Goal: Communication & Community: Participate in discussion

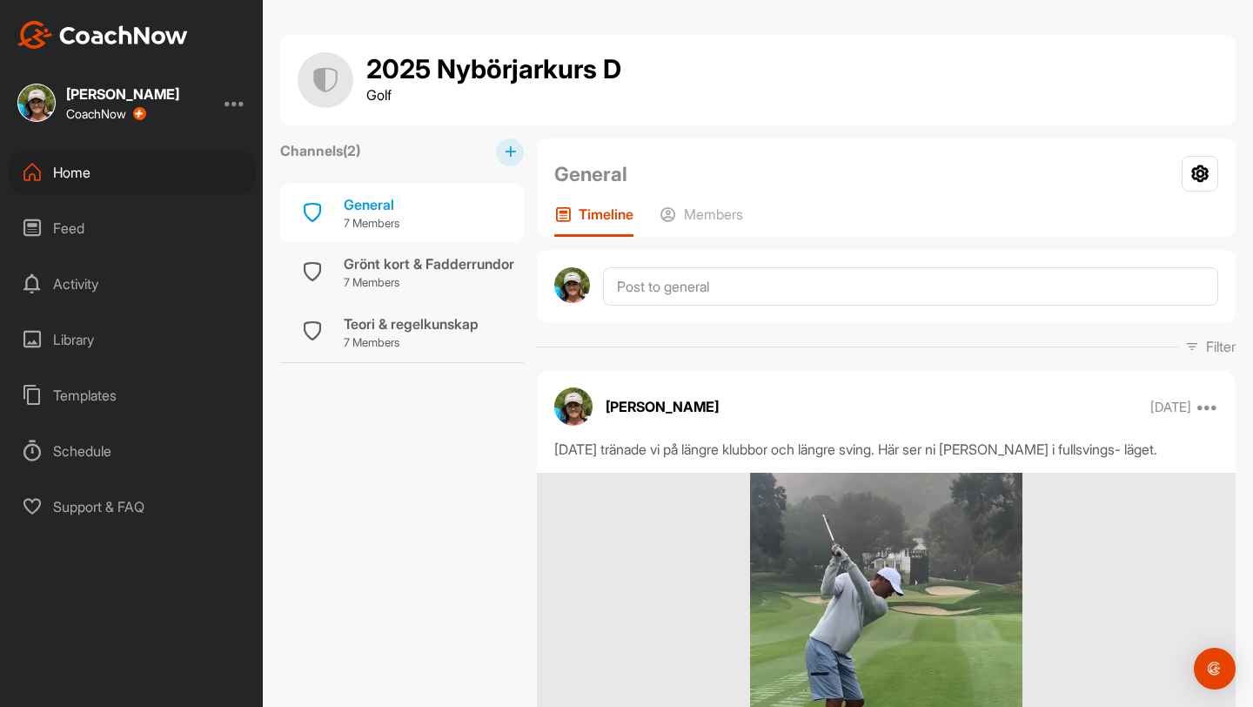
click at [82, 163] on div "Home" at bounding box center [132, 173] width 245 height 44
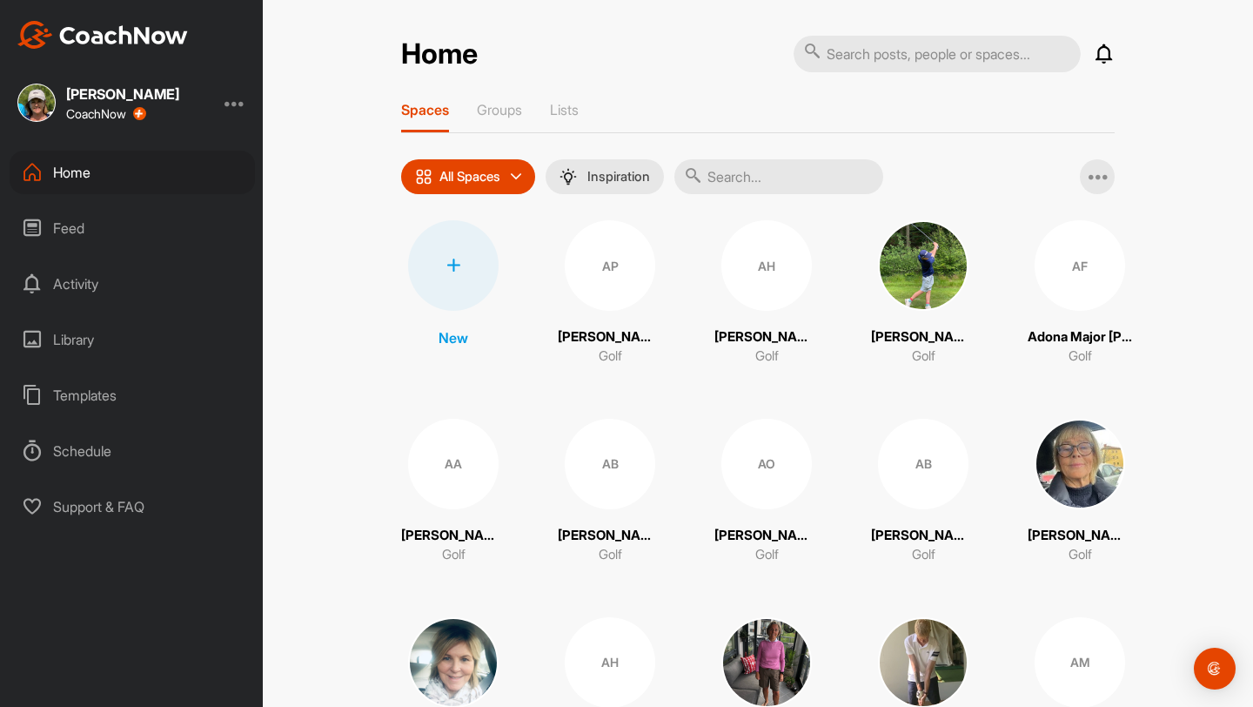
click at [615, 177] on input "text" at bounding box center [779, 176] width 209 height 35
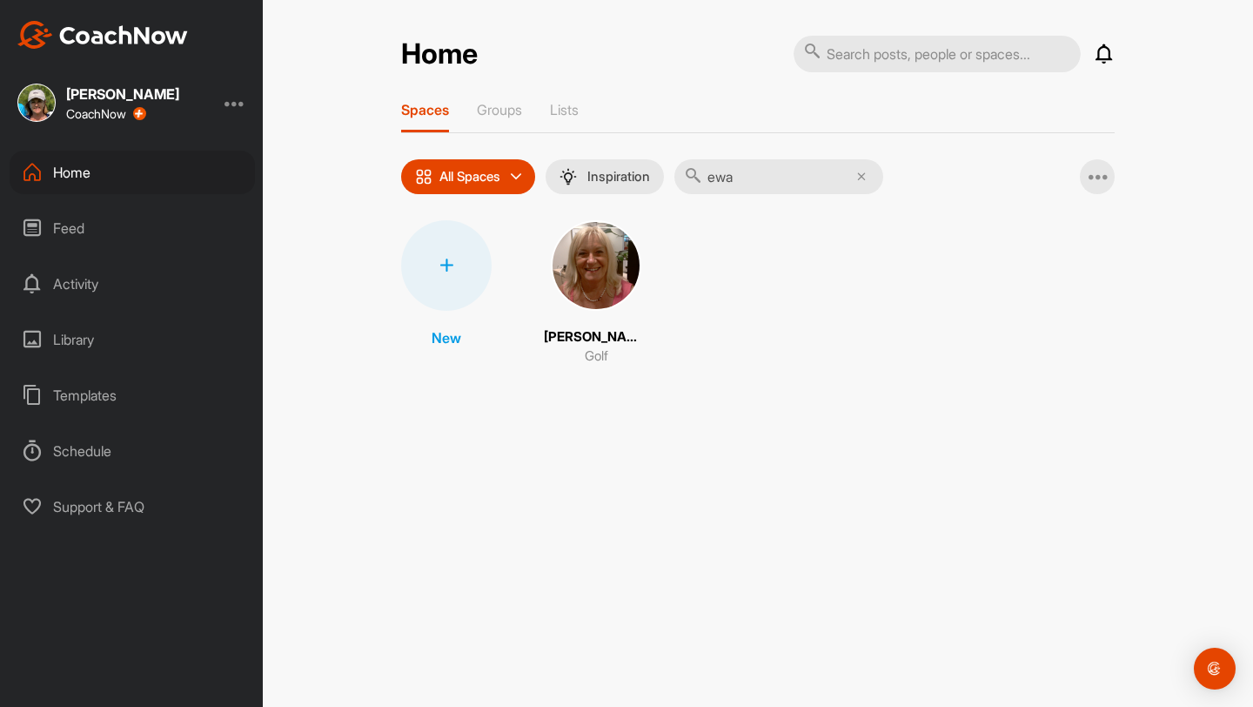
type input "ewa"
click at [605, 255] on img at bounding box center [596, 265] width 91 height 91
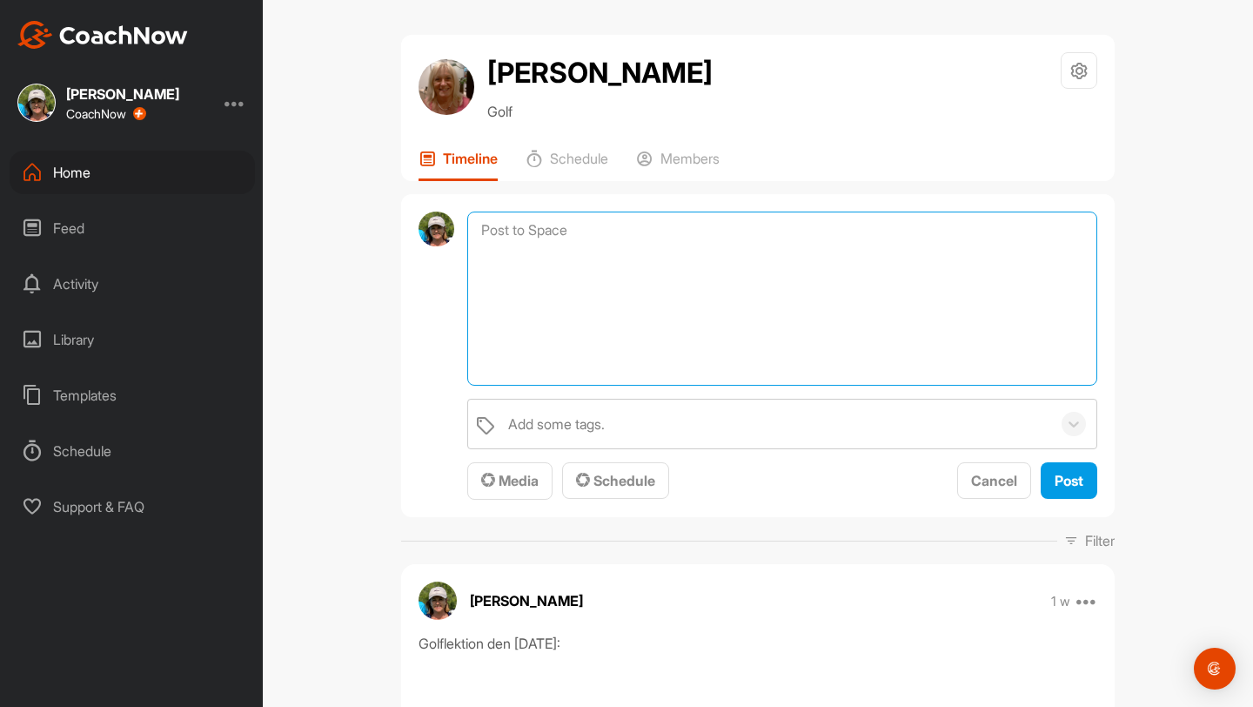
click at [615, 232] on textarea at bounding box center [782, 298] width 630 height 174
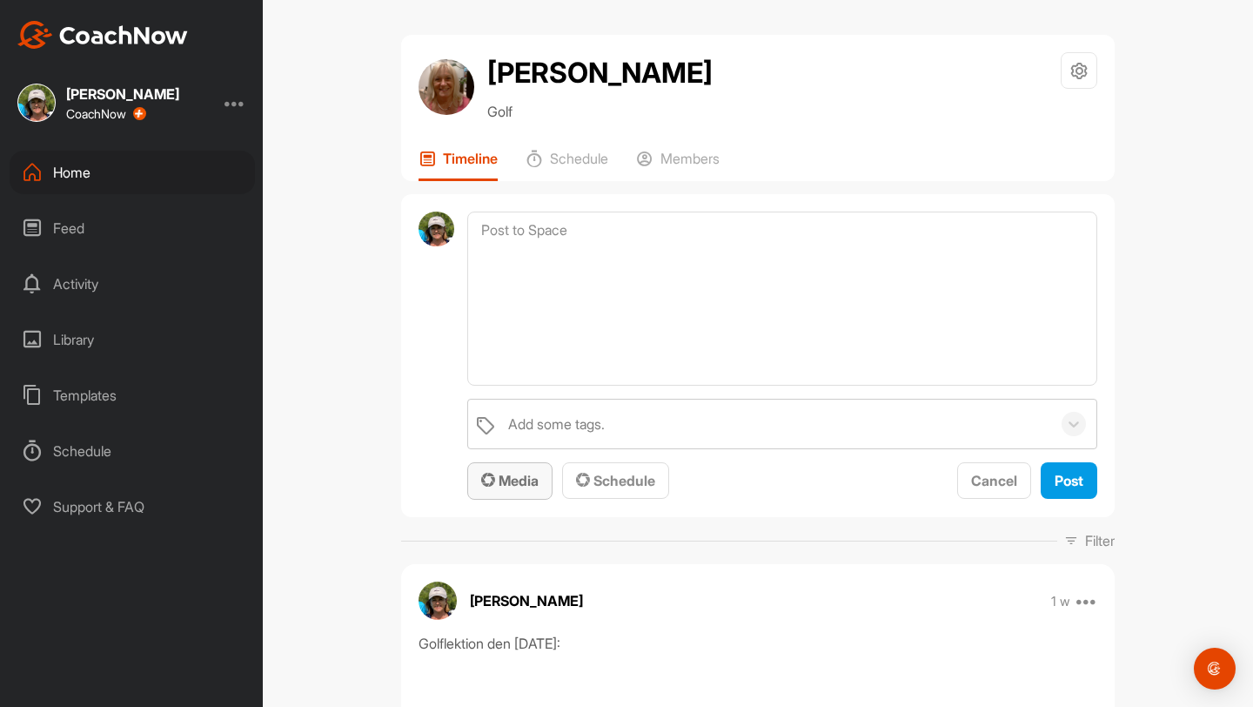
click at [521, 484] on span "Media" at bounding box center [509, 480] width 57 height 17
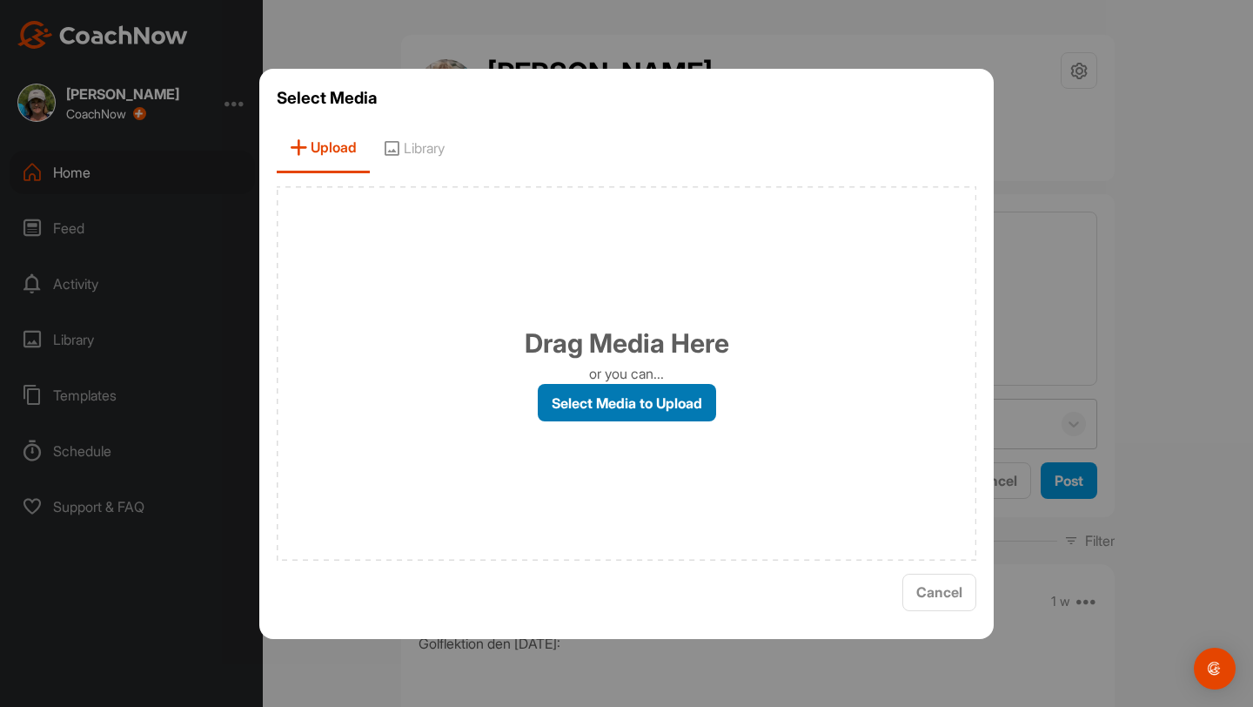
click at [615, 403] on label "Select Media to Upload" at bounding box center [627, 402] width 178 height 37
click at [0, 0] on input "Select Media to Upload" at bounding box center [0, 0] width 0 height 0
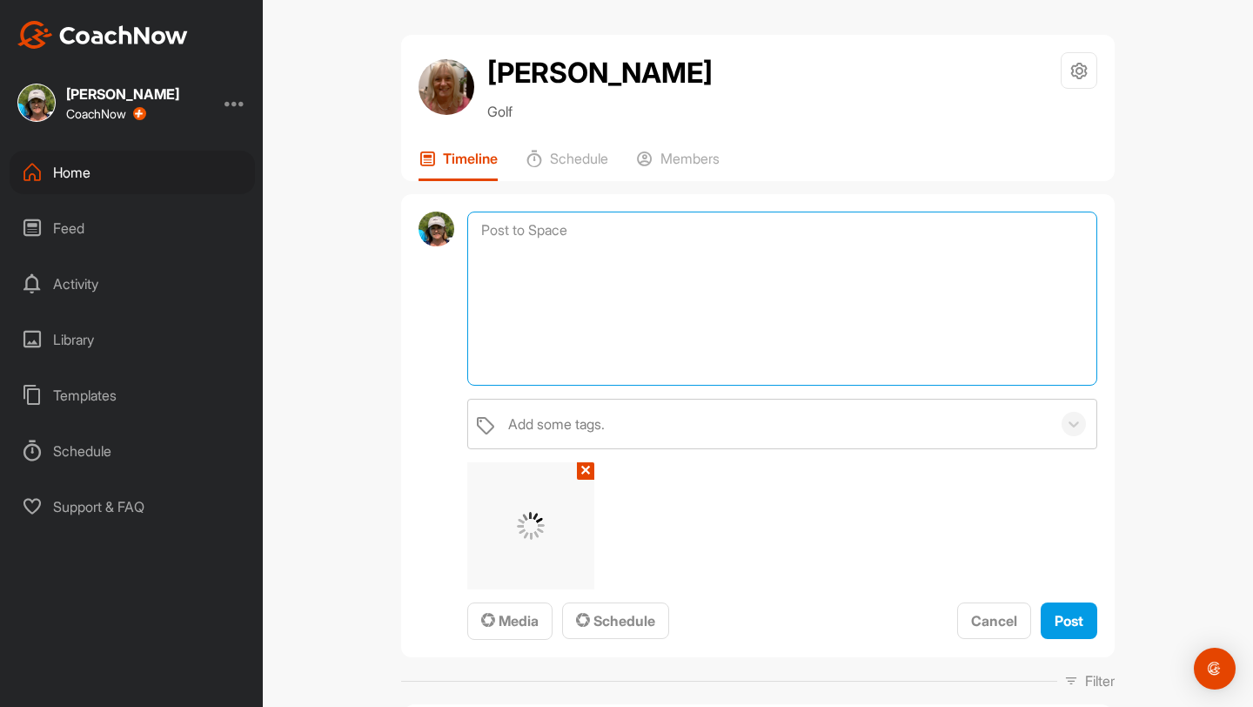
click at [537, 244] on textarea at bounding box center [782, 298] width 630 height 174
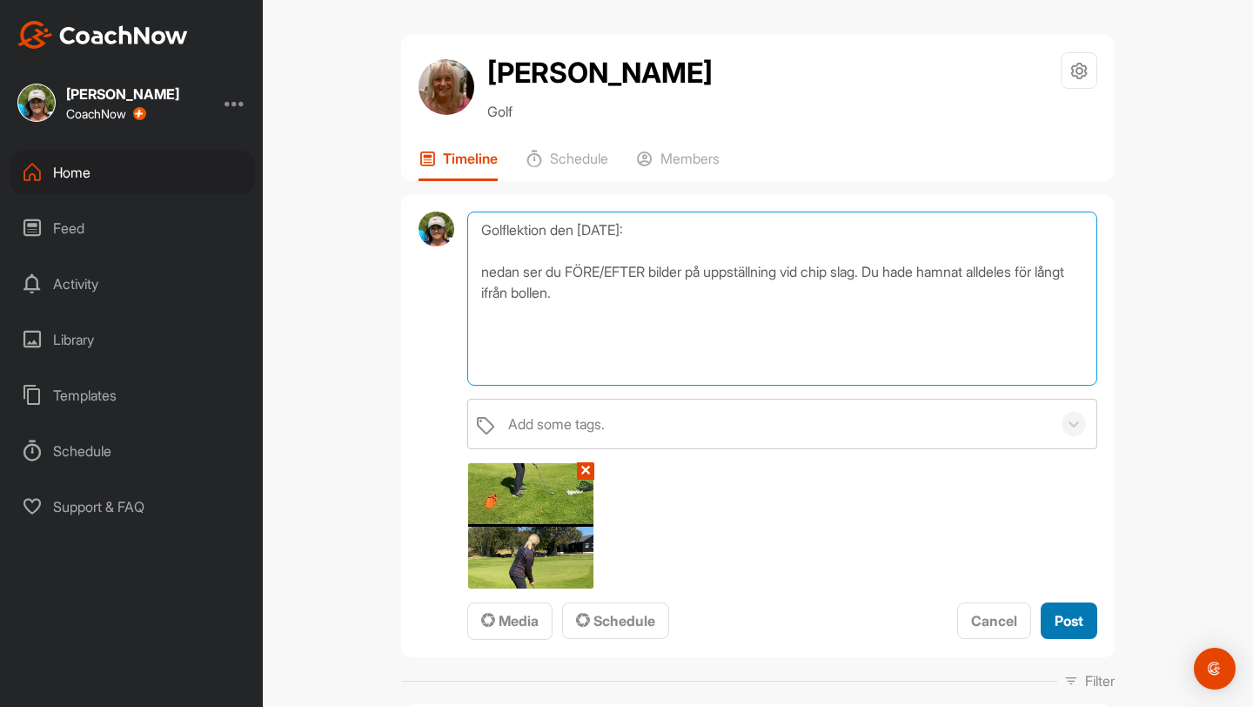
type textarea "Golflektion den [DATE]: nedan ser du FÖRE/EFTER bilder på uppställning vid chip…"
click at [615, 616] on span "Post" at bounding box center [1069, 620] width 29 height 17
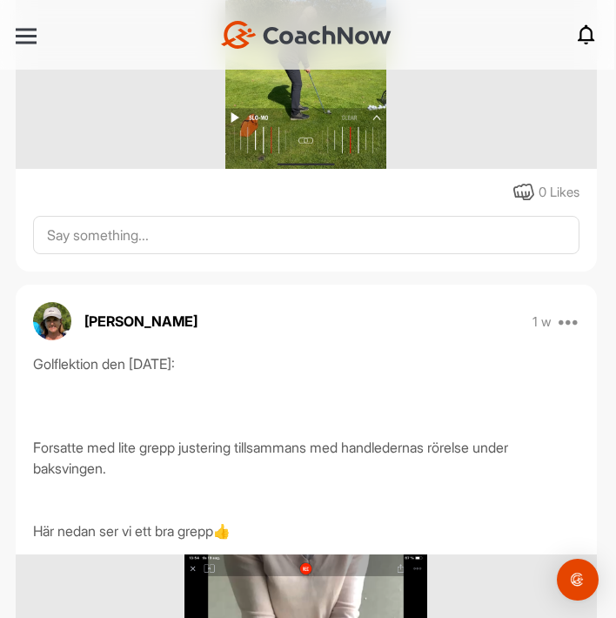
scroll to position [714, 0]
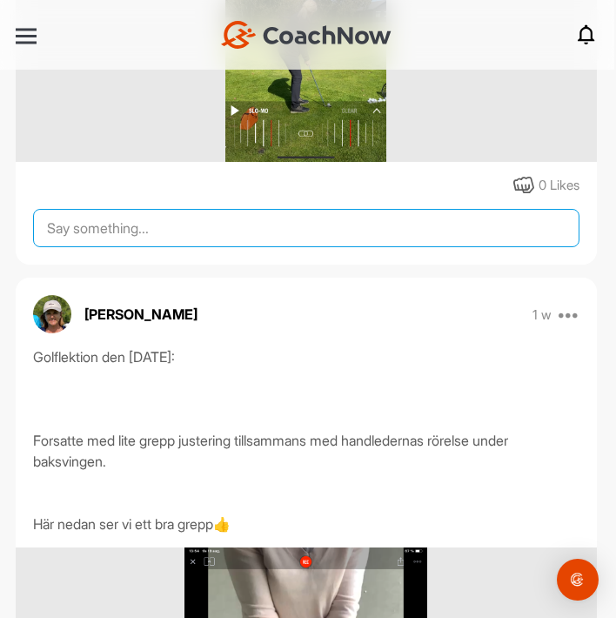
click at [216, 231] on textarea at bounding box center [306, 228] width 547 height 38
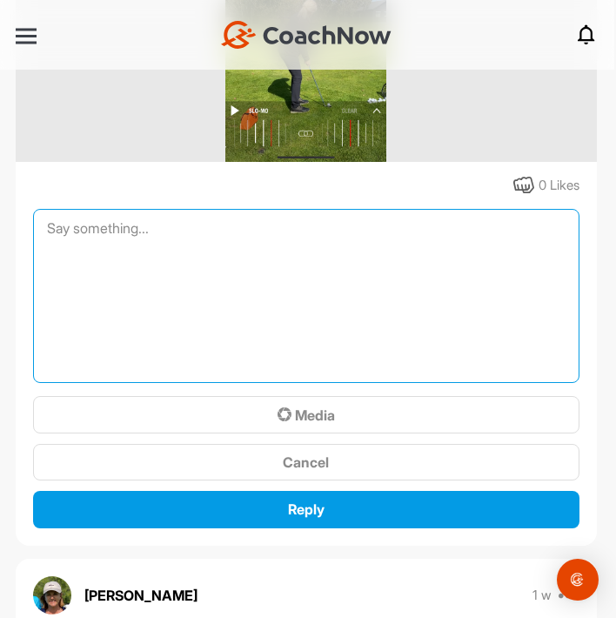
paste textarea "ÖVNING✨"
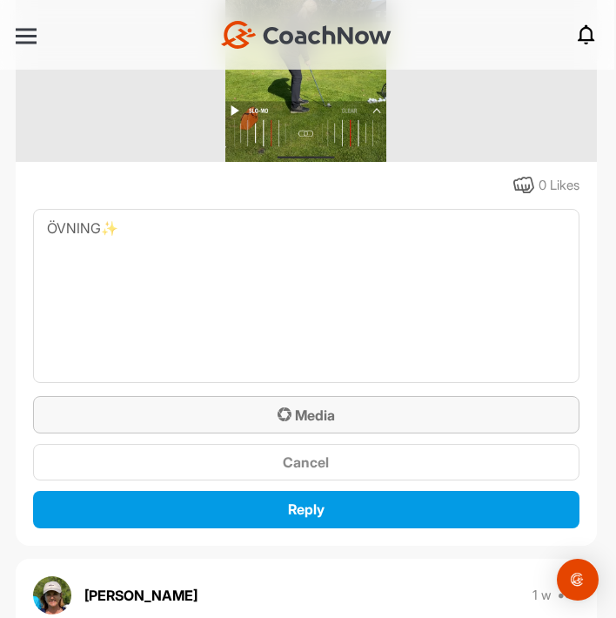
click at [315, 413] on span "Media" at bounding box center [306, 414] width 57 height 17
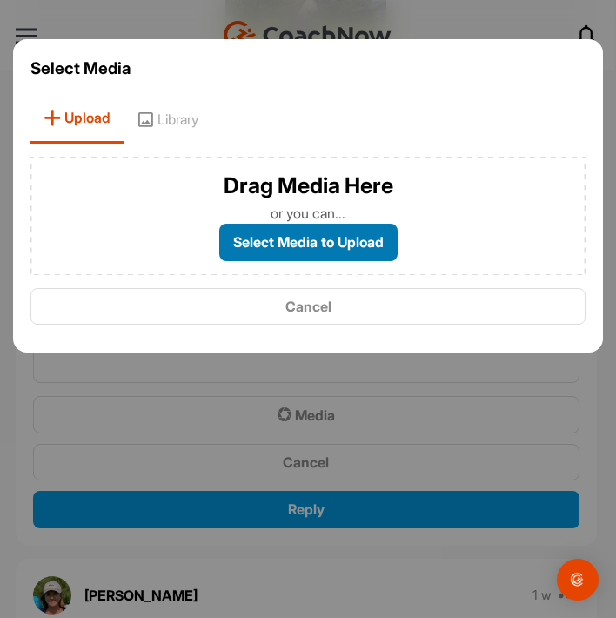
click at [351, 233] on label "Select Media to Upload" at bounding box center [308, 242] width 178 height 37
click at [0, 0] on input "Select Media to Upload" at bounding box center [0, 0] width 0 height 0
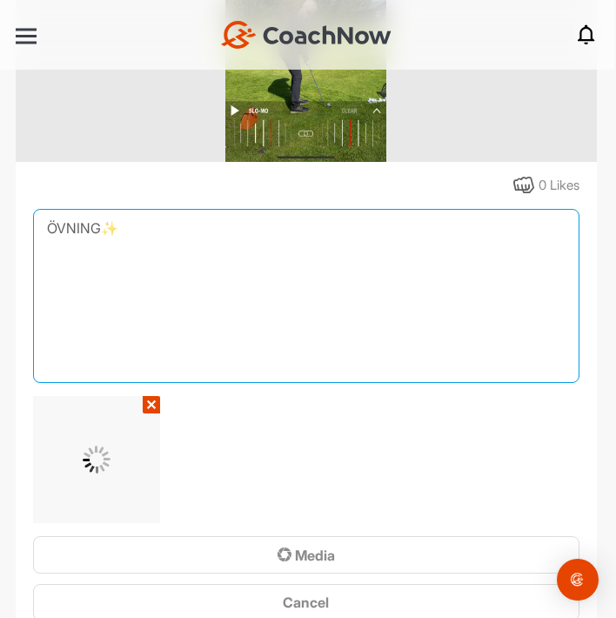
click at [173, 220] on textarea "ÖVNING✨" at bounding box center [306, 296] width 547 height 174
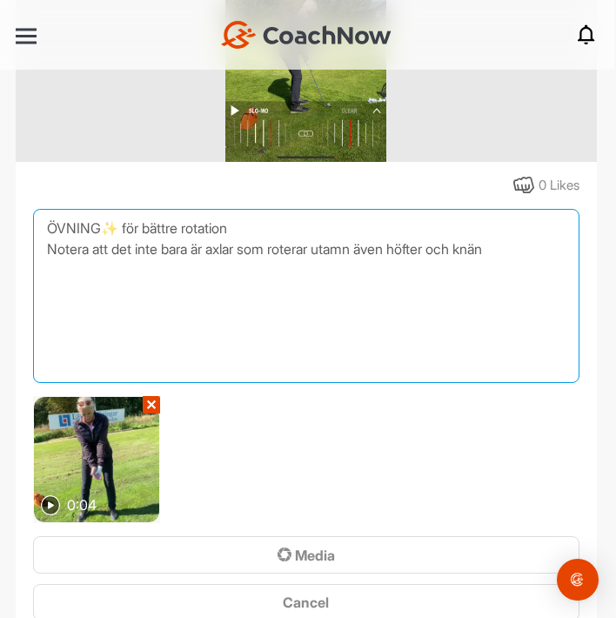
click at [373, 252] on textarea "ÖVNING✨ för bättre rotation Notera att det inte bara är axlar som roterar utamn…" at bounding box center [306, 296] width 547 height 174
click at [542, 252] on textarea "ÖVNING✨ för bättre rotation Notera att det inte bara är axlar som roterar utan …" at bounding box center [306, 296] width 547 height 174
click at [240, 225] on textarea "ÖVNING✨ för bättre rotation Notera att det inte bara är axlar som roterar utan …" at bounding box center [306, 296] width 547 height 174
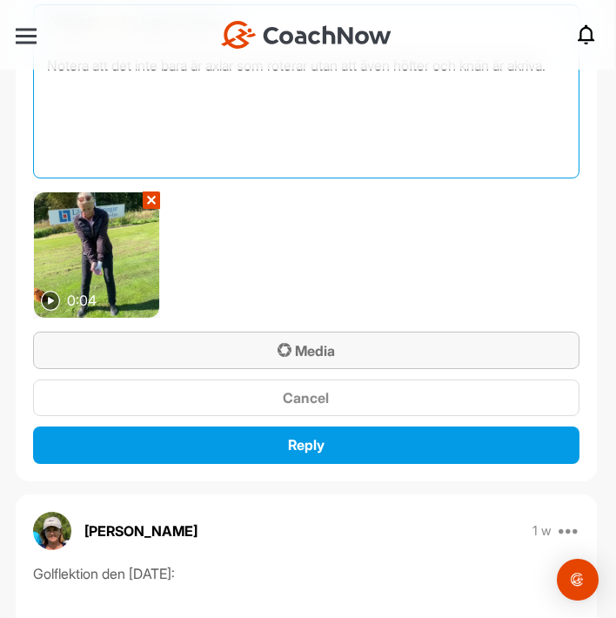
scroll to position [1031, 0]
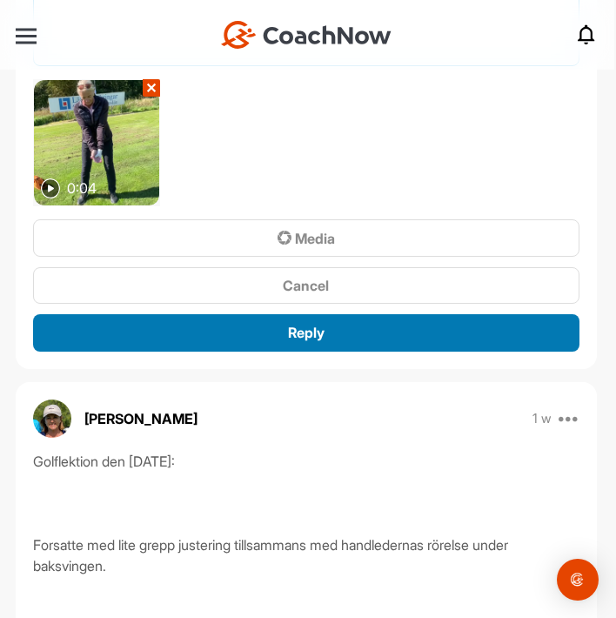
type textarea "ÖVNING✨ för bättre rotation Notera att det inte bara är axlar som roterar utan …"
click at [429, 320] on button "Reply" at bounding box center [306, 332] width 547 height 37
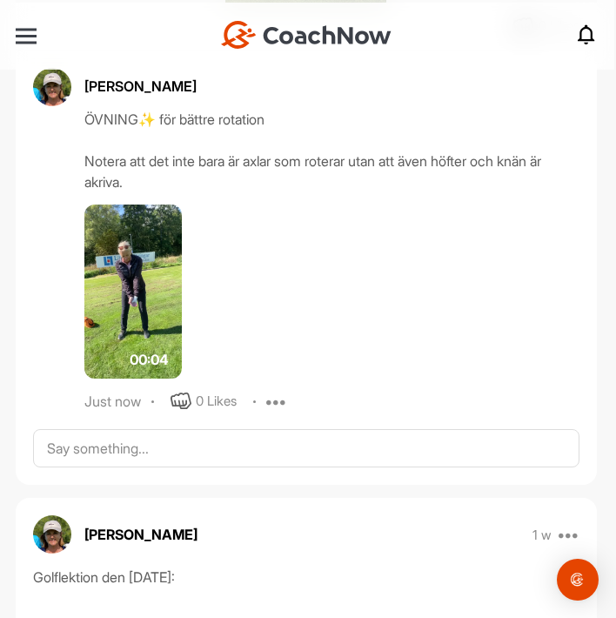
scroll to position [893, 0]
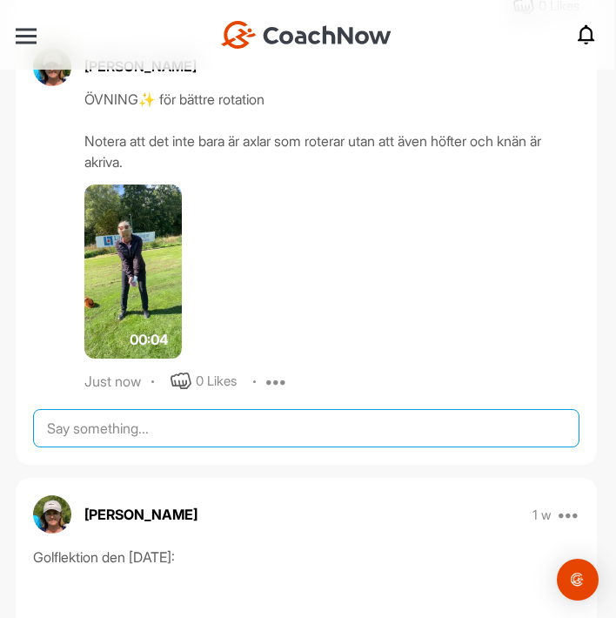
click at [171, 436] on textarea at bounding box center [306, 428] width 547 height 38
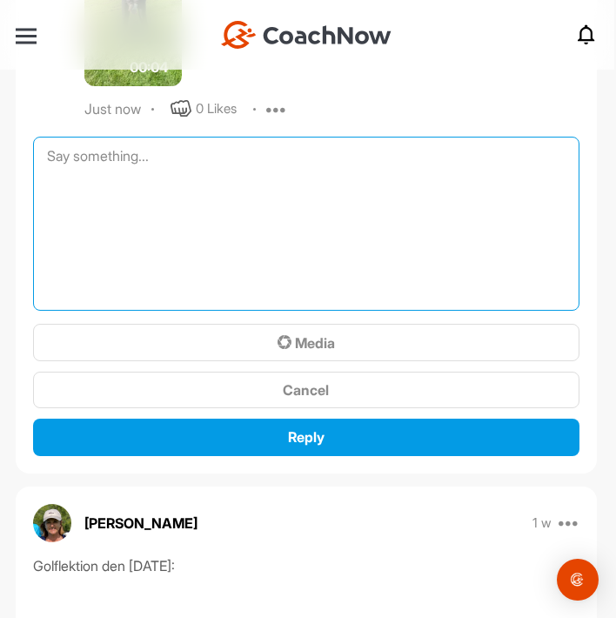
scroll to position [1256, 0]
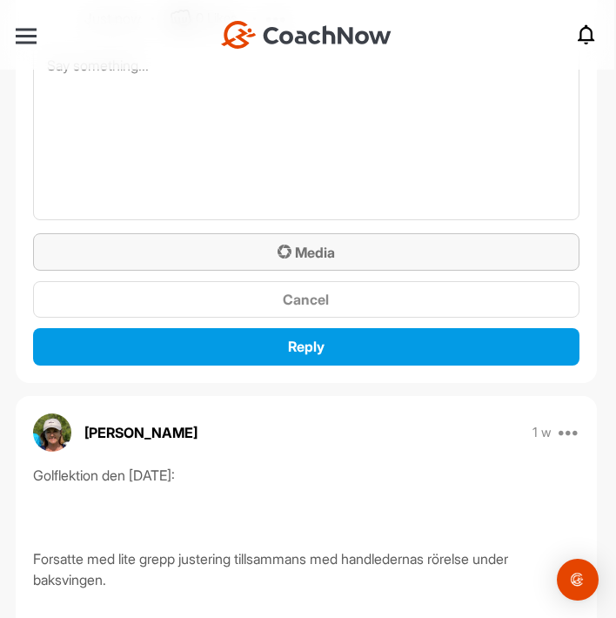
click at [315, 249] on span "Media" at bounding box center [306, 252] width 57 height 17
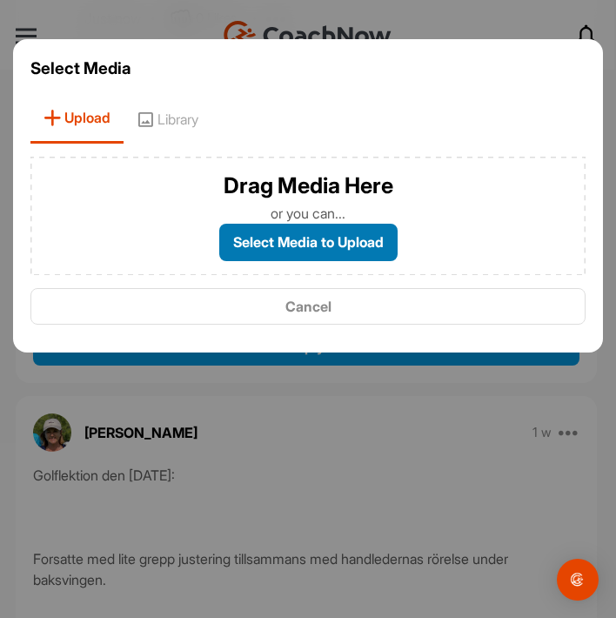
click at [314, 238] on label "Select Media to Upload" at bounding box center [308, 242] width 178 height 37
click at [0, 0] on input "Select Media to Upload" at bounding box center [0, 0] width 0 height 0
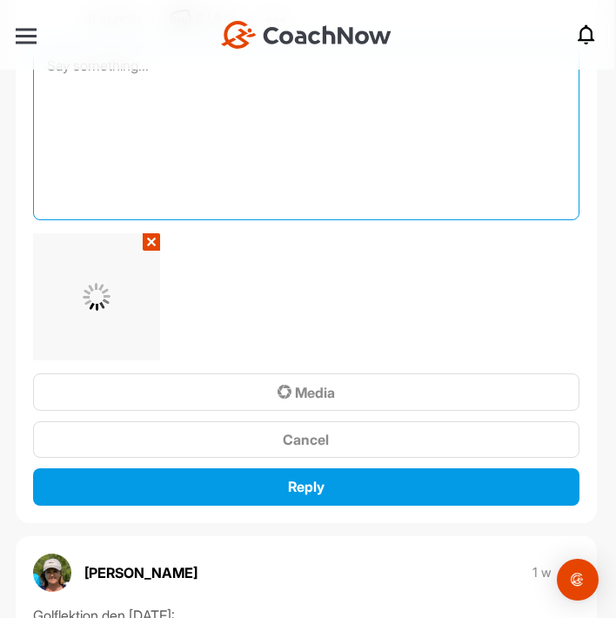
click at [97, 112] on textarea at bounding box center [306, 133] width 547 height 174
click at [124, 113] on textarea "Samma" at bounding box center [306, 133] width 547 height 174
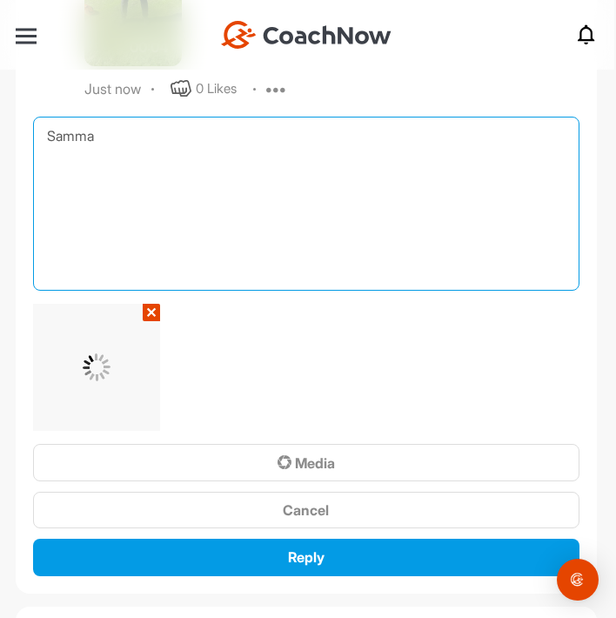
scroll to position [1187, 0]
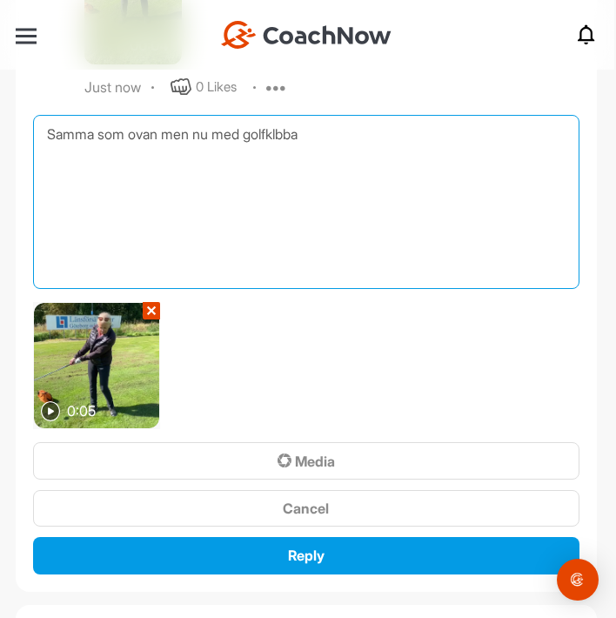
click at [285, 135] on textarea "Samma som ovan men nu med golfklbba" at bounding box center [306, 202] width 547 height 174
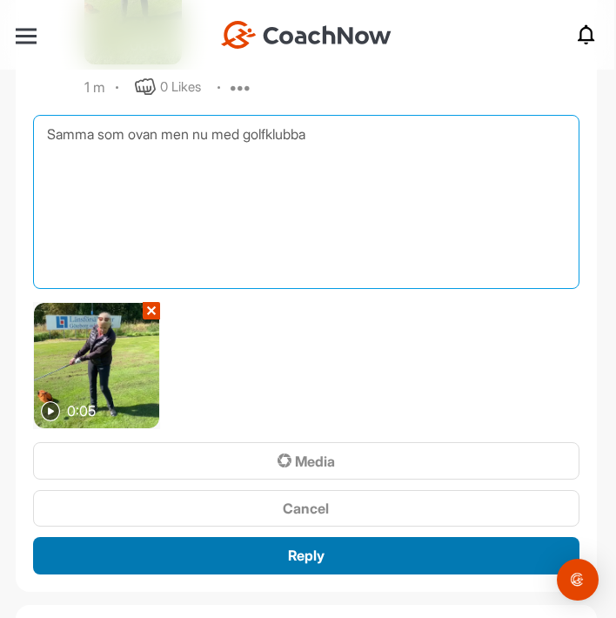
type textarea "Samma som ovan men nu med golfklubba"
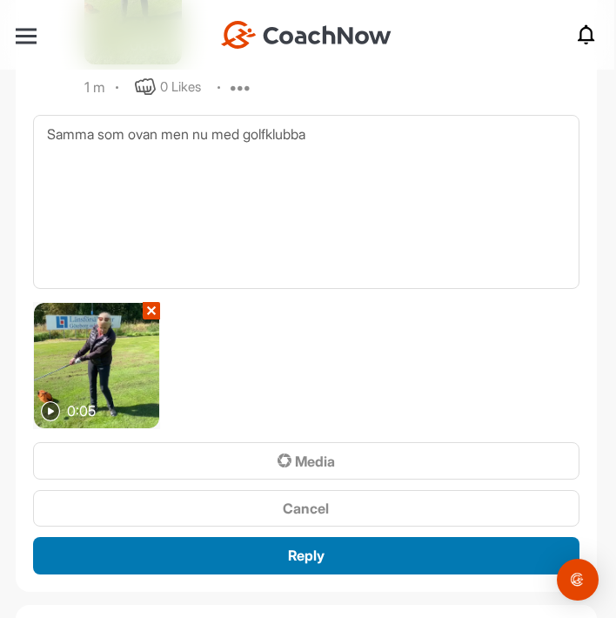
click at [326, 545] on div "Reply" at bounding box center [306, 555] width 519 height 21
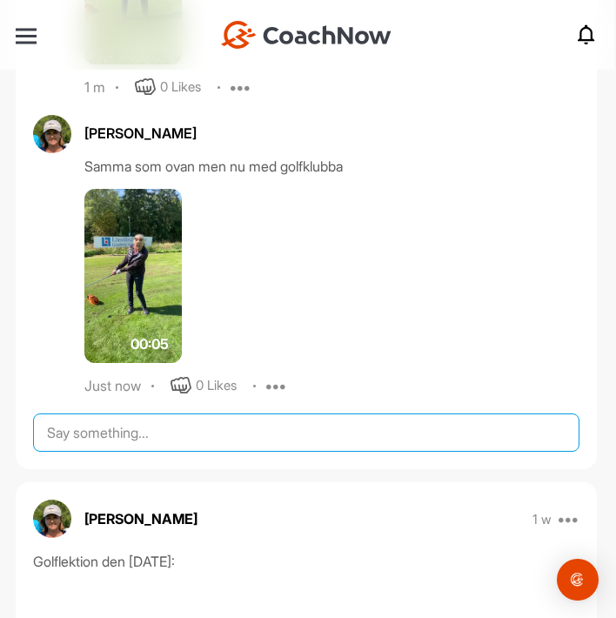
click at [310, 433] on textarea at bounding box center [306, 432] width 547 height 38
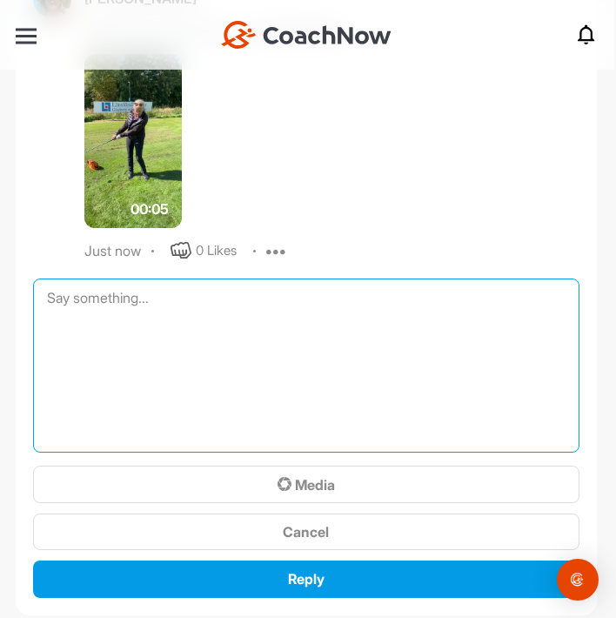
scroll to position [1323, 0]
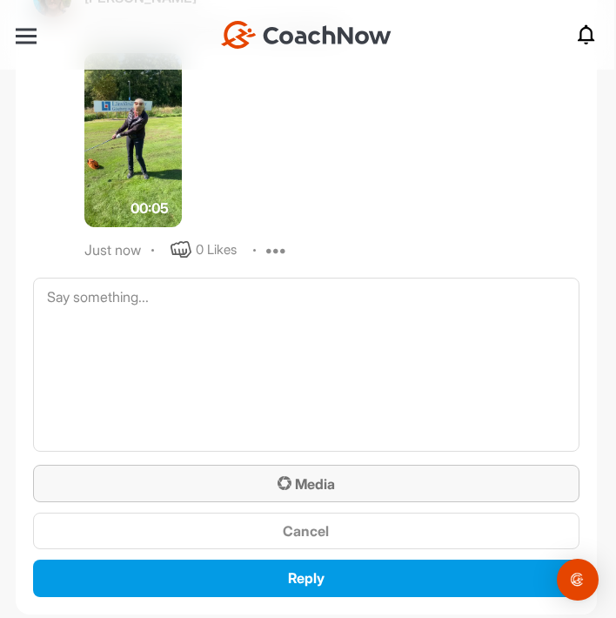
click at [314, 486] on span "Media" at bounding box center [306, 483] width 57 height 17
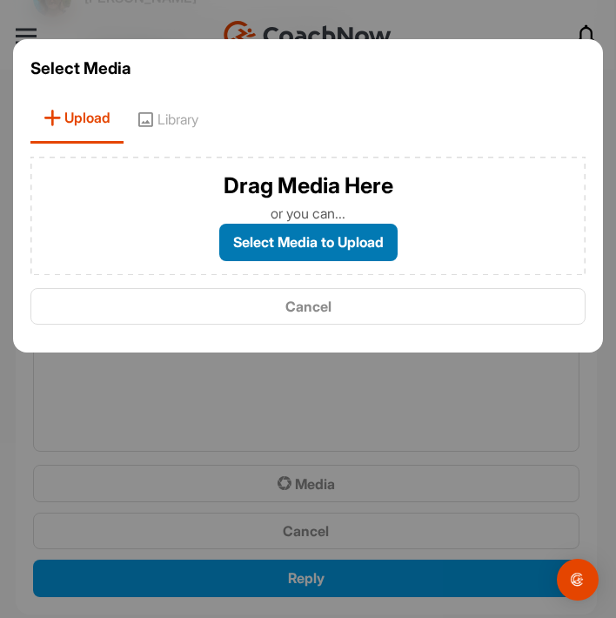
click at [366, 243] on label "Select Media to Upload" at bounding box center [308, 242] width 178 height 37
click at [0, 0] on input "Select Media to Upload" at bounding box center [0, 0] width 0 height 0
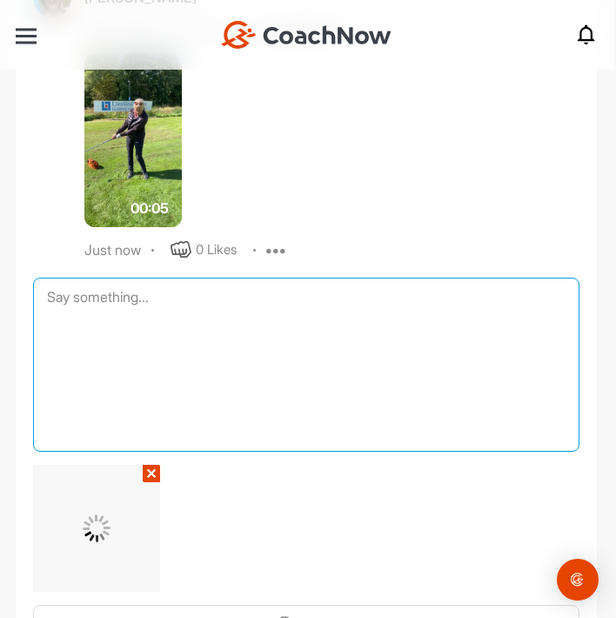
click at [102, 317] on textarea at bounding box center [306, 365] width 547 height 174
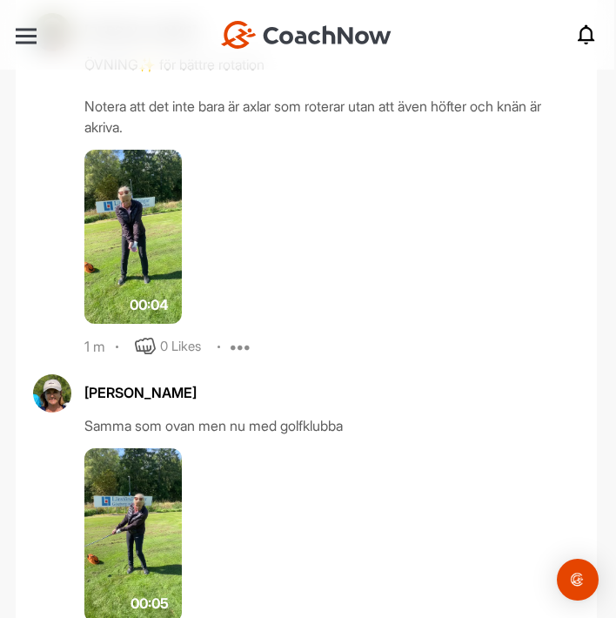
scroll to position [645, 0]
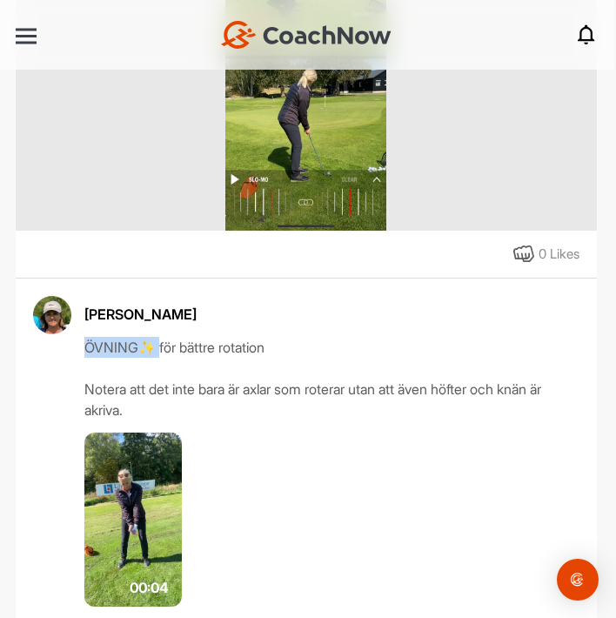
drag, startPoint x: 156, startPoint y: 347, endPoint x: 77, endPoint y: 344, distance: 78.4
click at [77, 344] on div "[PERSON_NAME] ÖVNING✨ för bättre rotation Notera att det inte bara är axlar som…" at bounding box center [306, 468] width 547 height 344
copy div "ÖVNING✨"
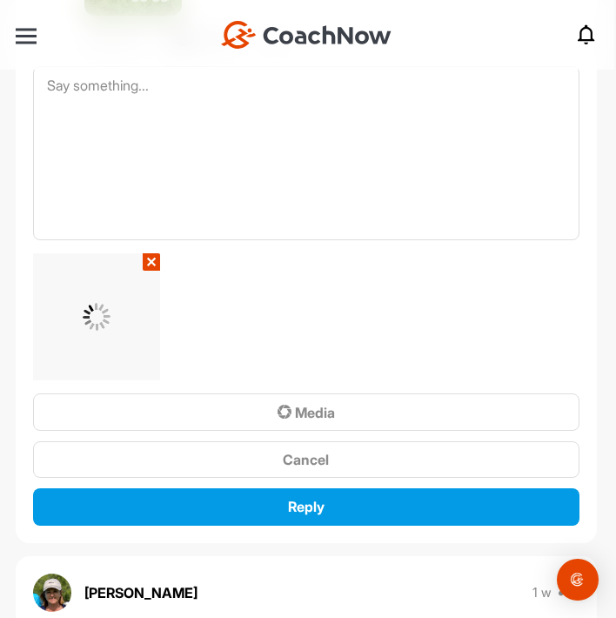
scroll to position [1507, 0]
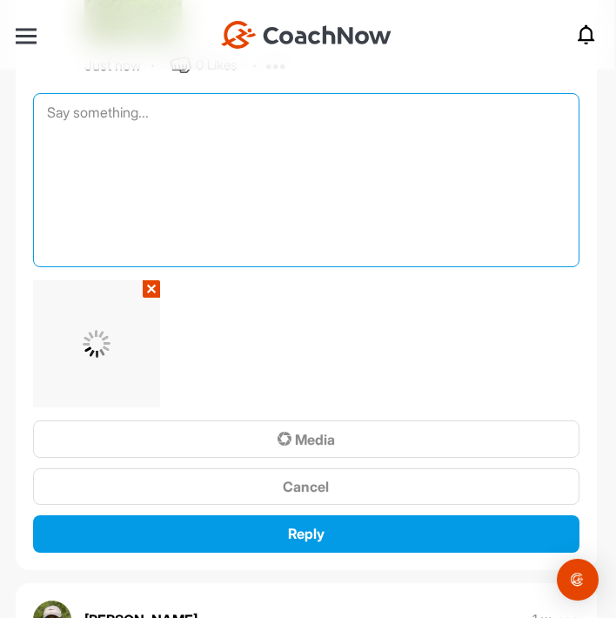
click at [83, 114] on textarea at bounding box center [306, 180] width 547 height 174
paste textarea "ÖVNING✨"
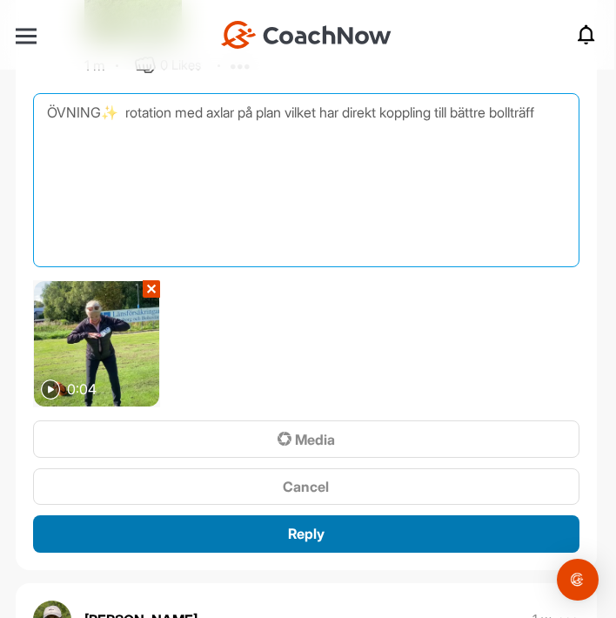
type textarea "ÖVNING✨ rotation med axlar på plan vilket har direkt koppling till bättre bollt…"
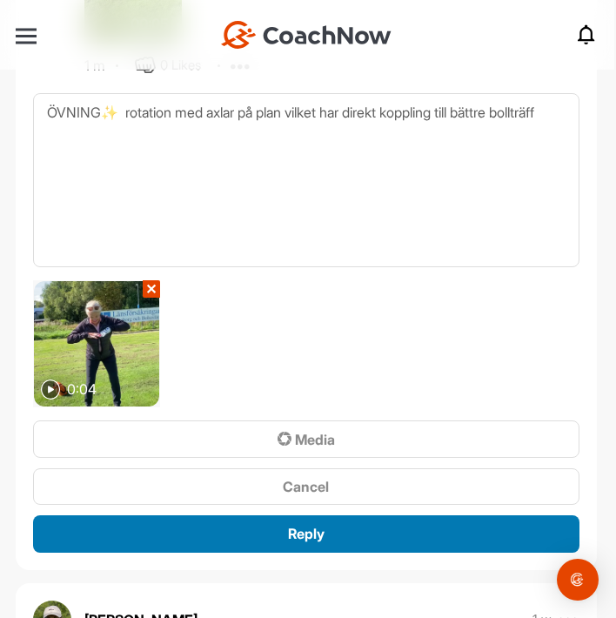
click at [405, 539] on div "Reply" at bounding box center [306, 533] width 519 height 21
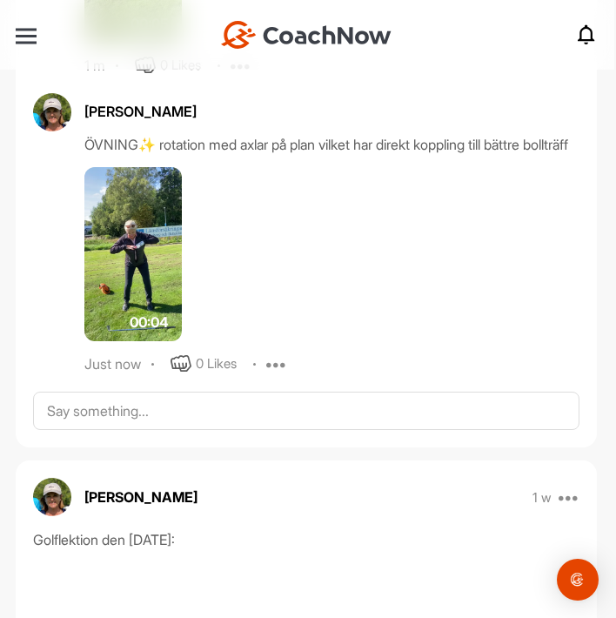
click at [154, 276] on img at bounding box center [132, 254] width 97 height 174
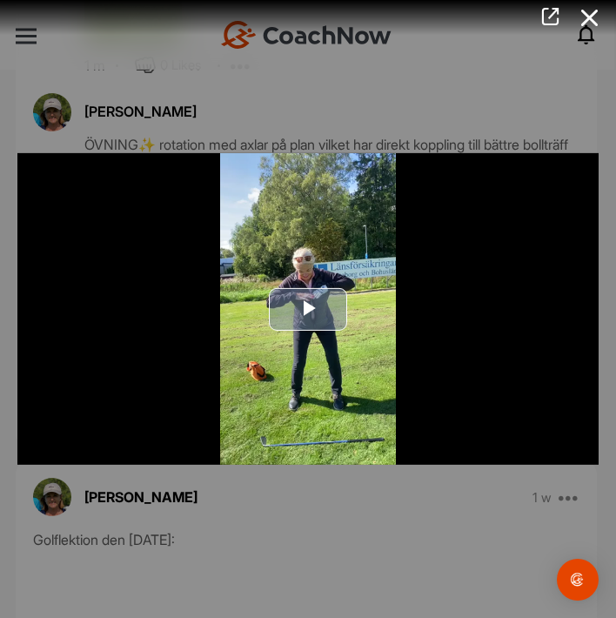
click at [308, 309] on span "Video Player" at bounding box center [308, 309] width 0 height 0
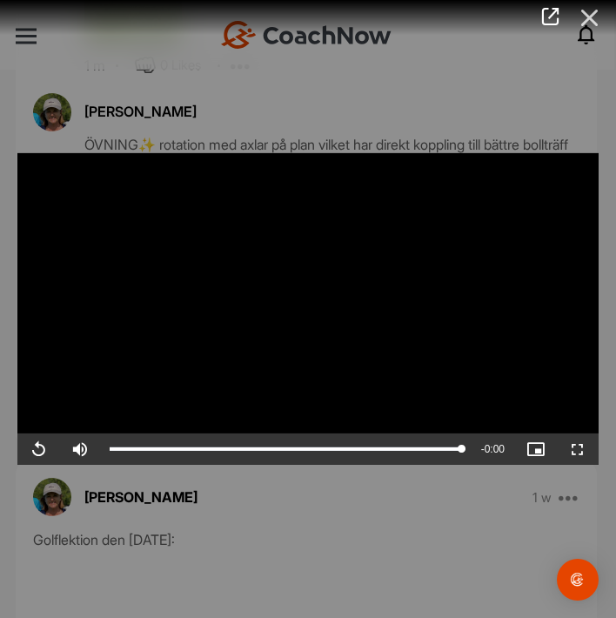
click at [594, 17] on icon at bounding box center [590, 18] width 40 height 32
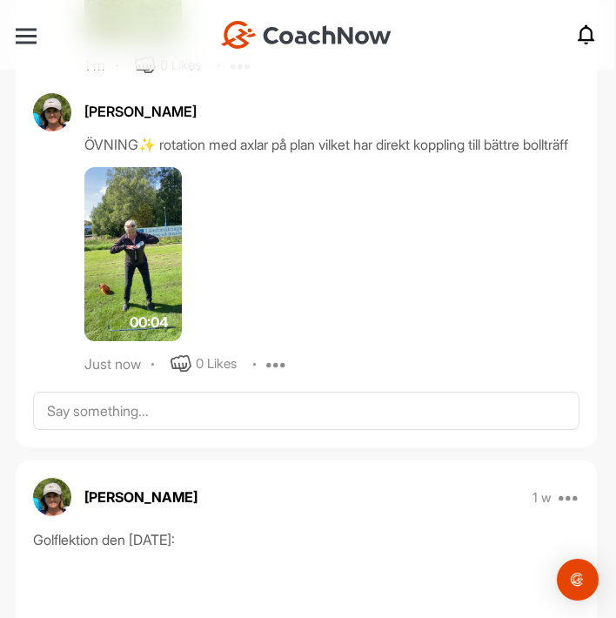
click at [280, 374] on icon at bounding box center [276, 363] width 21 height 21
click at [283, 432] on p "Edit" at bounding box center [274, 422] width 23 height 18
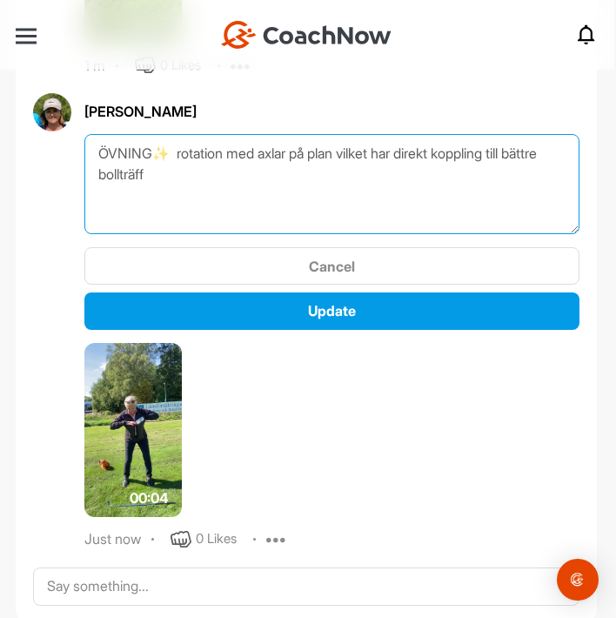
drag, startPoint x: 92, startPoint y: 154, endPoint x: 269, endPoint y: 202, distance: 183.1
click at [269, 202] on textarea "ÖVNING✨ rotation med axlar på plan vilket har direkt koppling till bättre bollt…" at bounding box center [331, 184] width 495 height 100
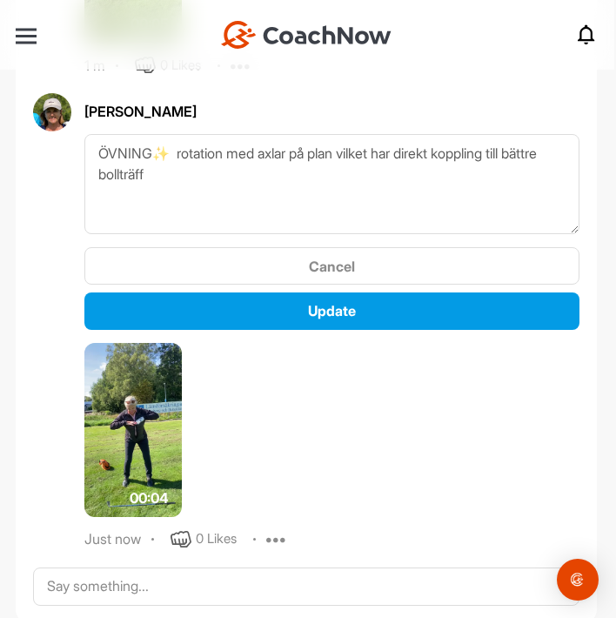
click at [278, 540] on icon at bounding box center [276, 539] width 21 height 21
click at [285, 588] on p "Edit" at bounding box center [274, 597] width 23 height 18
click at [285, 546] on icon at bounding box center [276, 539] width 21 height 21
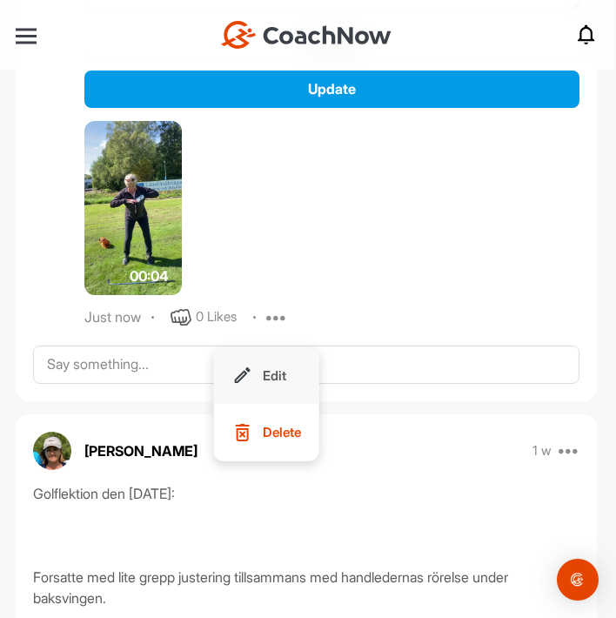
scroll to position [1781, 0]
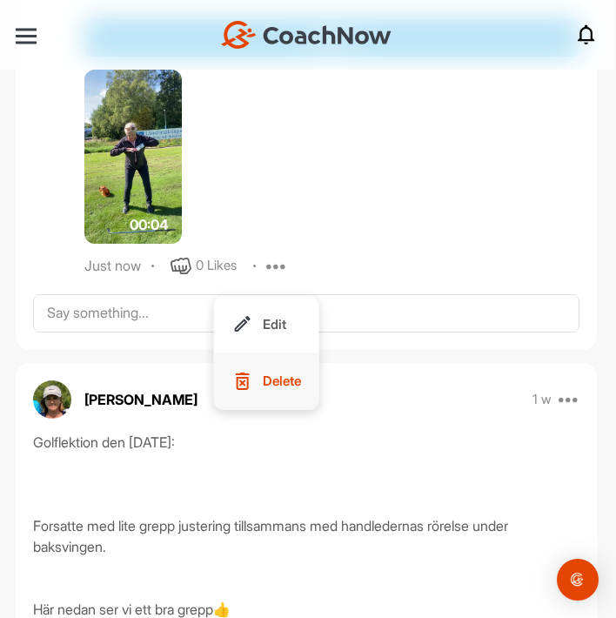
click at [296, 383] on p "Delete" at bounding box center [282, 381] width 38 height 18
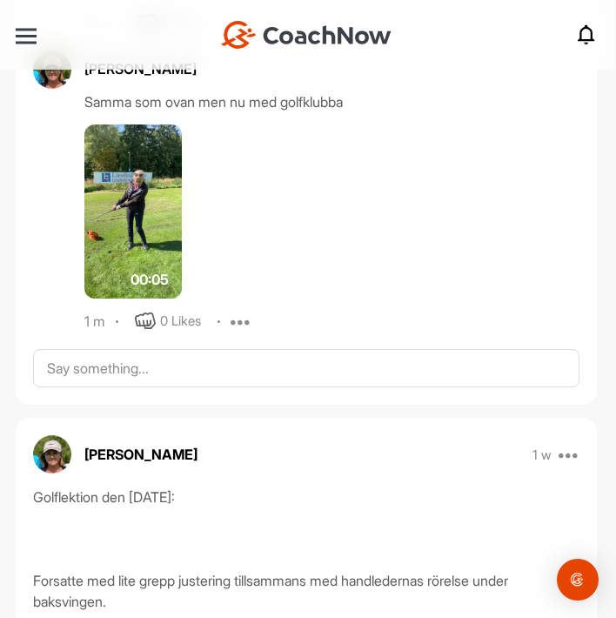
scroll to position [1294, 0]
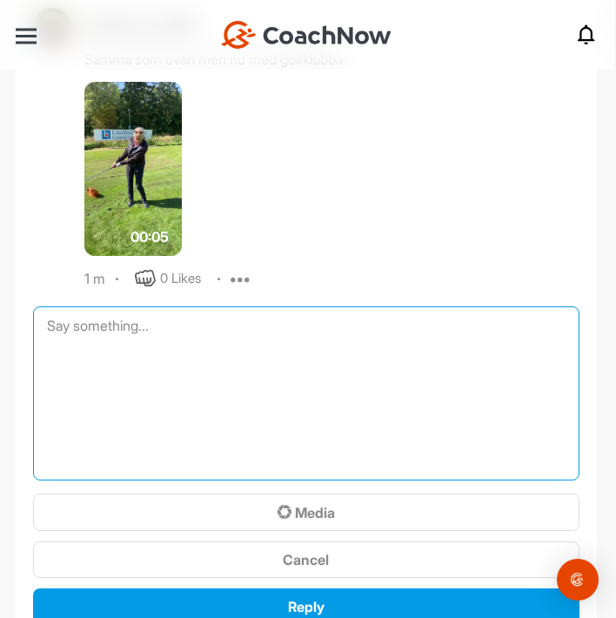
click at [276, 317] on textarea at bounding box center [306, 393] width 547 height 174
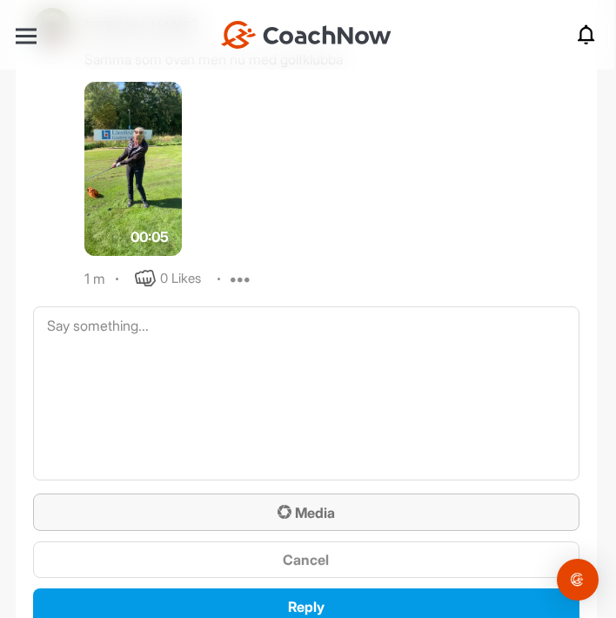
click at [312, 513] on span "Media" at bounding box center [306, 512] width 57 height 17
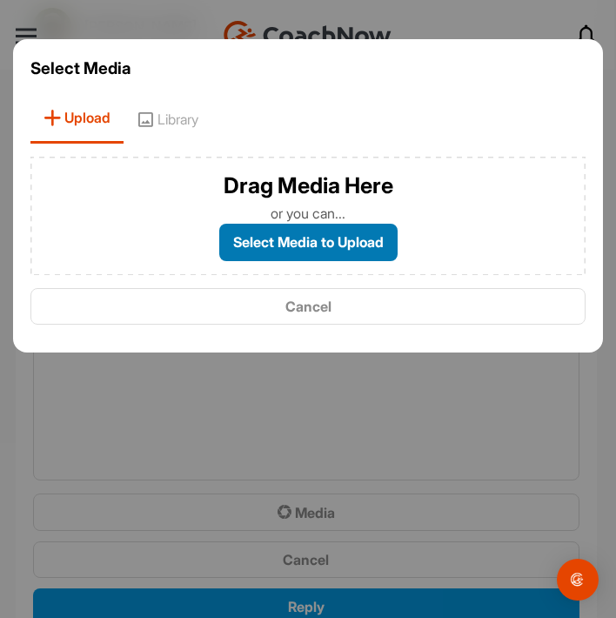
click at [302, 246] on label "Select Media to Upload" at bounding box center [308, 242] width 178 height 37
click at [0, 0] on input "Select Media to Upload" at bounding box center [0, 0] width 0 height 0
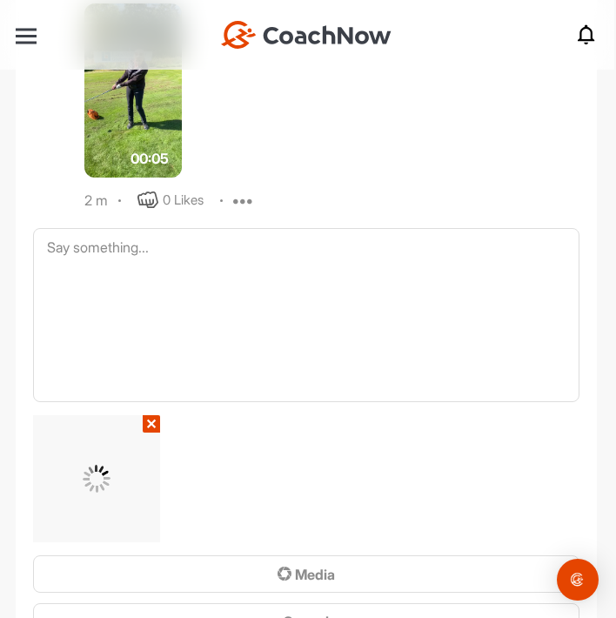
scroll to position [1353, 0]
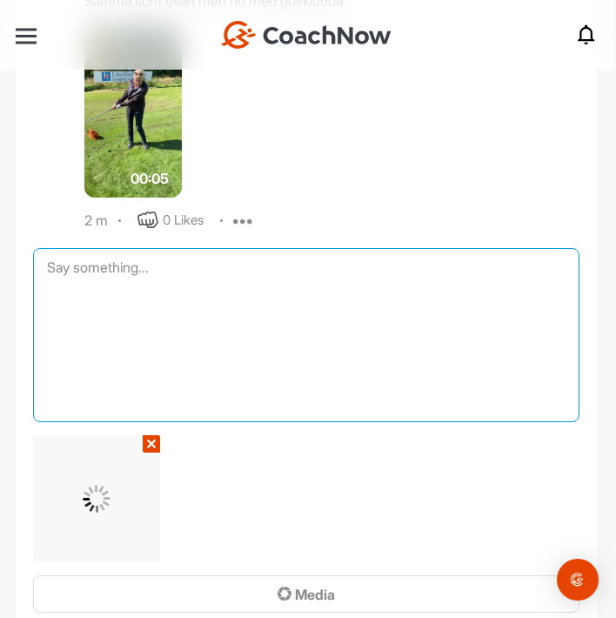
click at [190, 285] on textarea at bounding box center [306, 335] width 547 height 174
paste textarea "ÖVNING✨ rotation med axlar på plan vilket har direkt koppling till bättre bollt…"
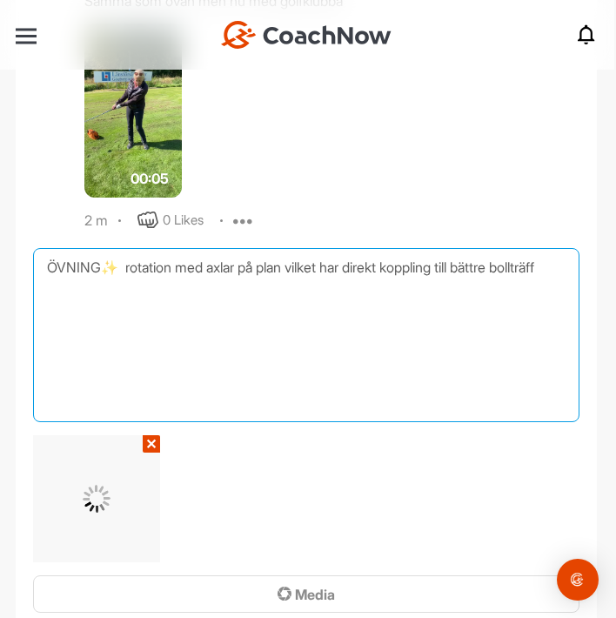
scroll to position [1595, 0]
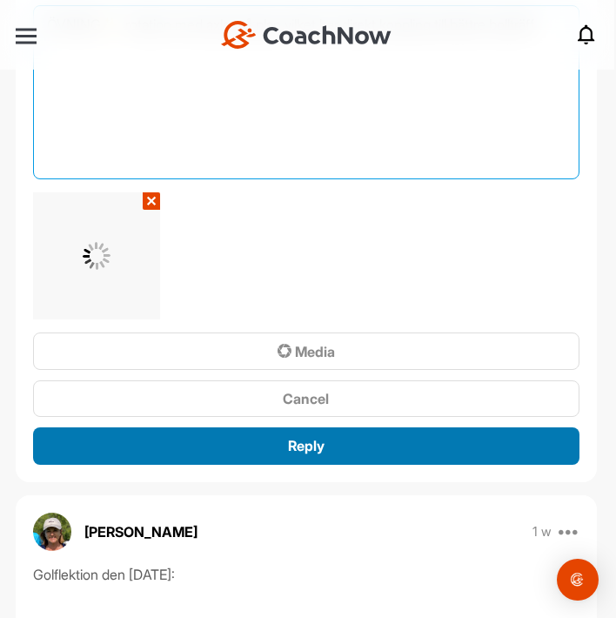
type textarea "ÖVNING✨ rotation med axlar på plan vilket har direkt koppling till bättre bollt…"
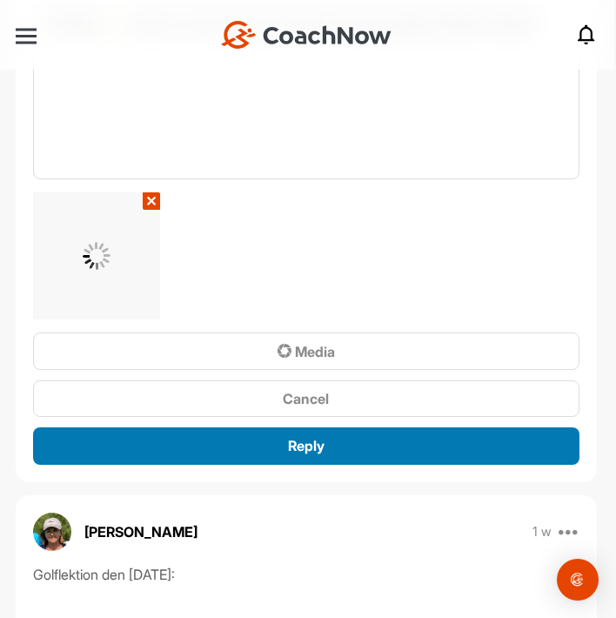
click at [363, 440] on div "Reply" at bounding box center [306, 445] width 519 height 21
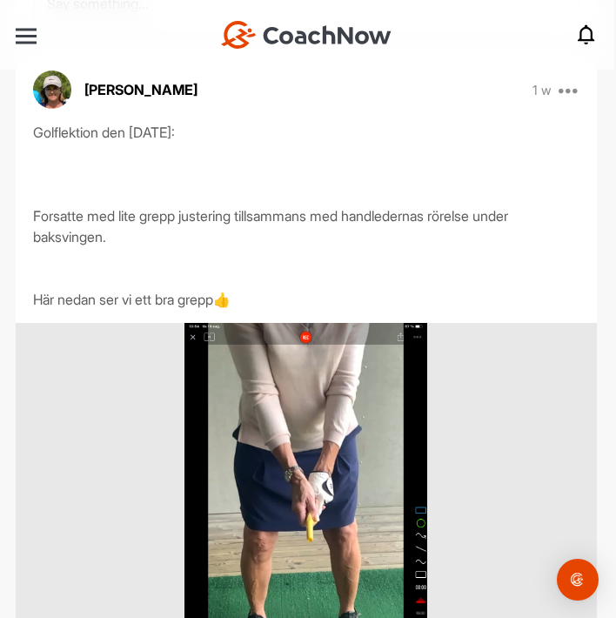
scroll to position [1562, 0]
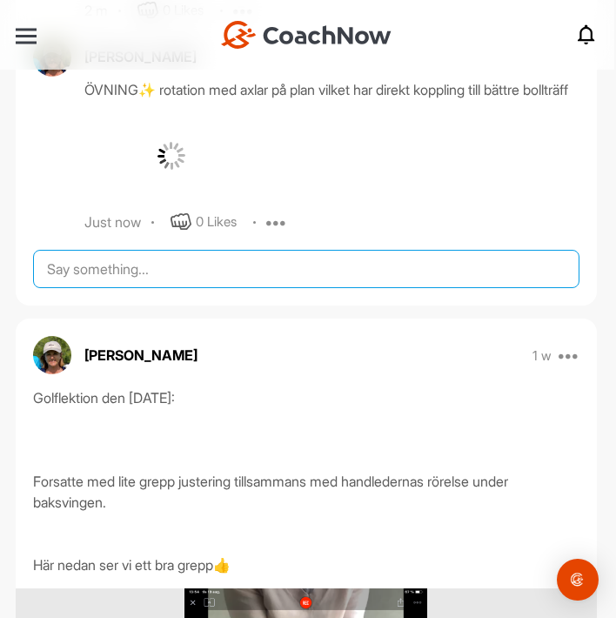
click at [311, 288] on textarea at bounding box center [306, 269] width 547 height 38
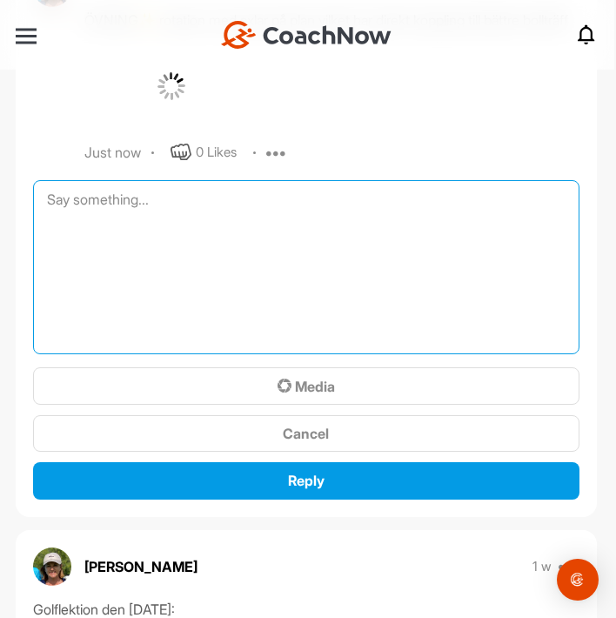
scroll to position [1643, 0]
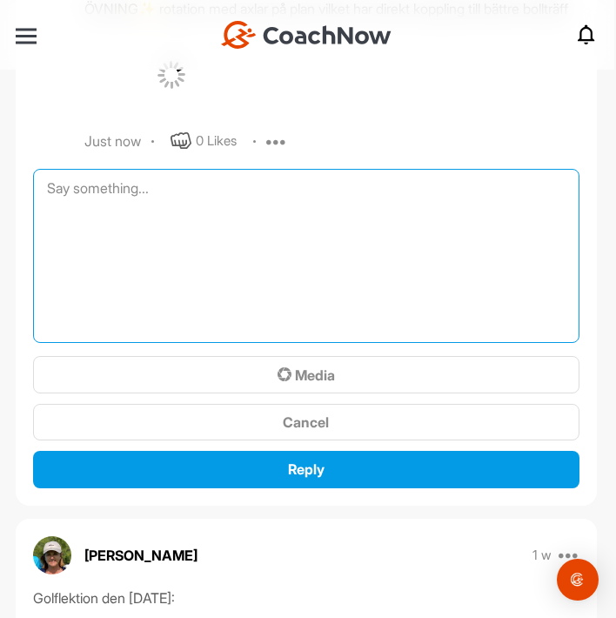
click at [143, 218] on textarea at bounding box center [306, 256] width 547 height 174
paste textarea "ÖVNING✨ rotation med axlar på plan vilket har direkt koppling till bättre bollt…"
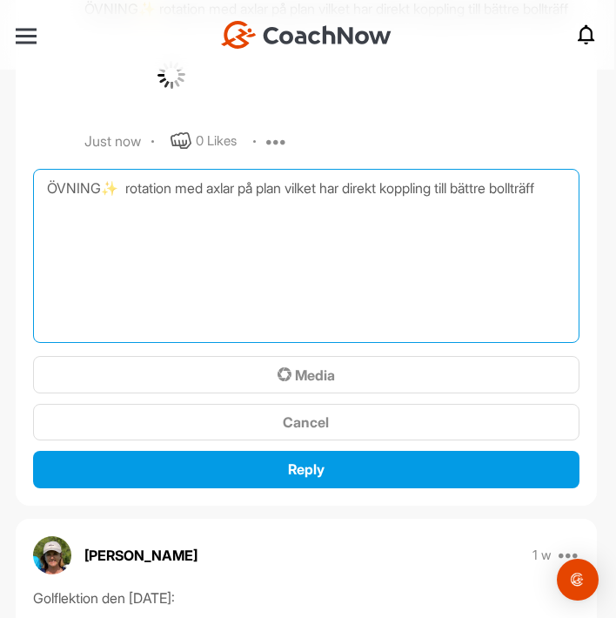
click at [116, 233] on textarea "ÖVNING✨ rotation med axlar på plan vilket har direkt koppling till bättre bollt…" at bounding box center [306, 256] width 547 height 174
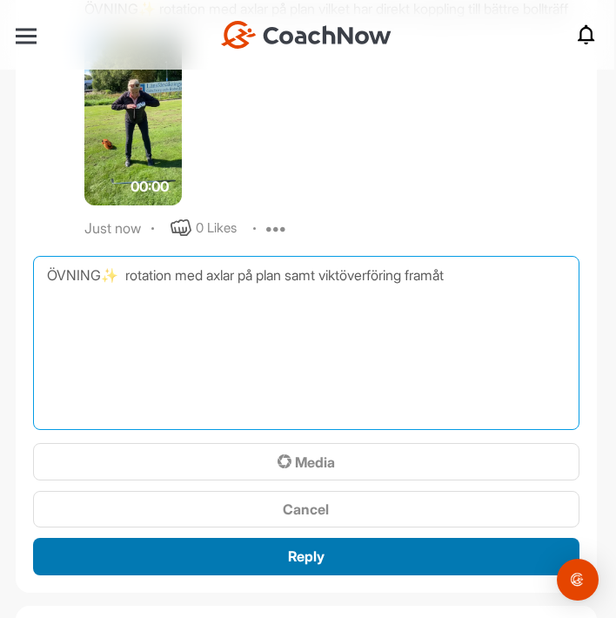
type textarea "ÖVNING✨ rotation med axlar på plan samt viktöverföring framåt"
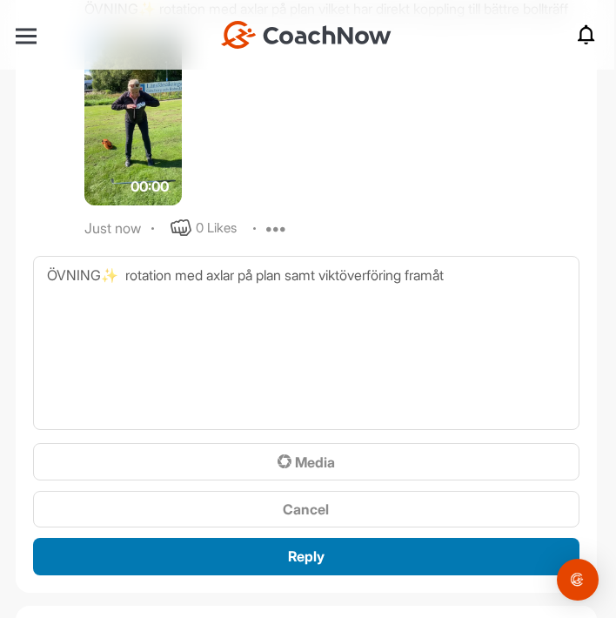
click at [352, 567] on div "Reply" at bounding box center [306, 556] width 519 height 21
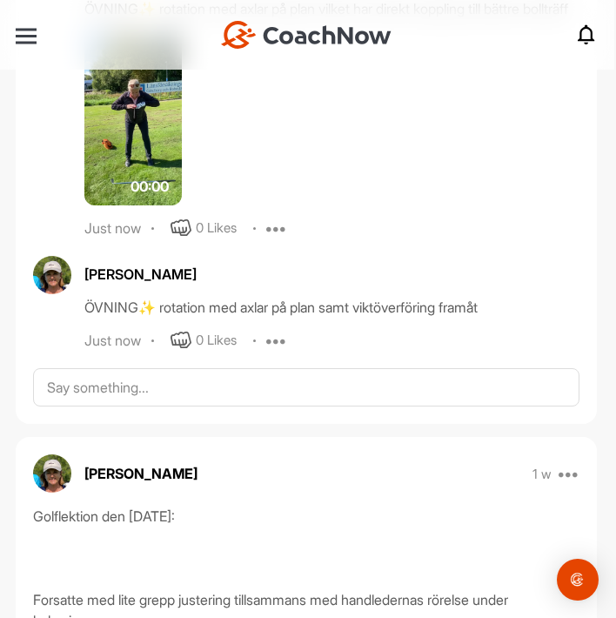
click at [281, 351] on icon at bounding box center [276, 340] width 21 height 21
click at [273, 408] on p "Edit" at bounding box center [274, 399] width 23 height 18
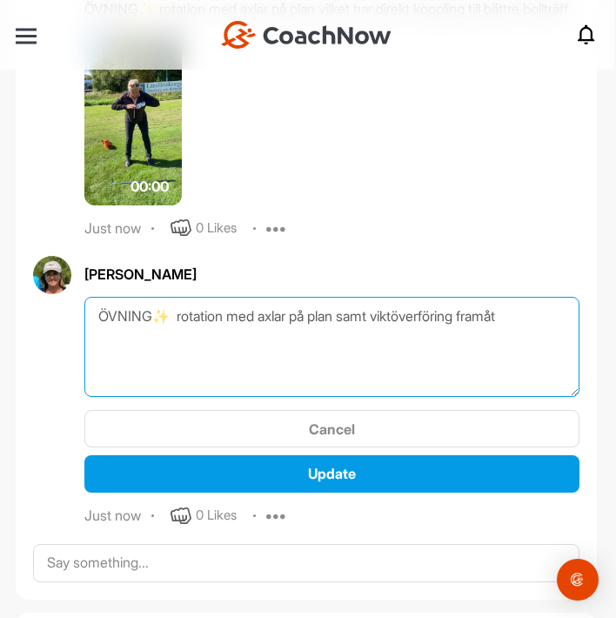
drag, startPoint x: 95, startPoint y: 333, endPoint x: 592, endPoint y: 362, distance: 497.8
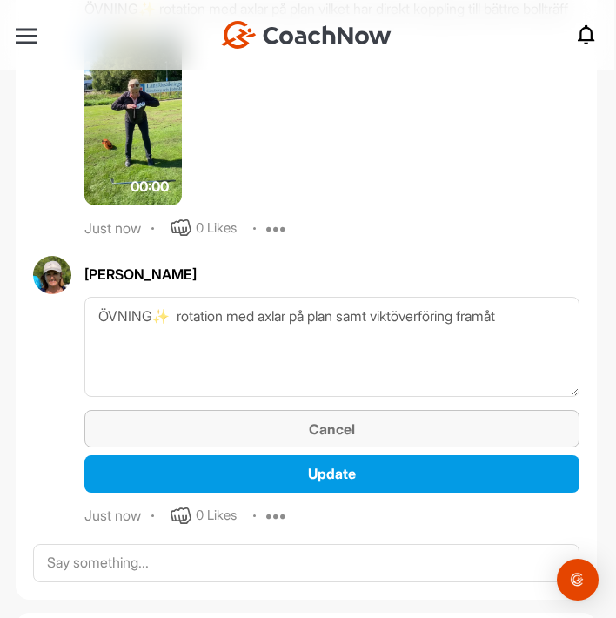
click at [352, 438] on span "Cancel" at bounding box center [332, 428] width 46 height 17
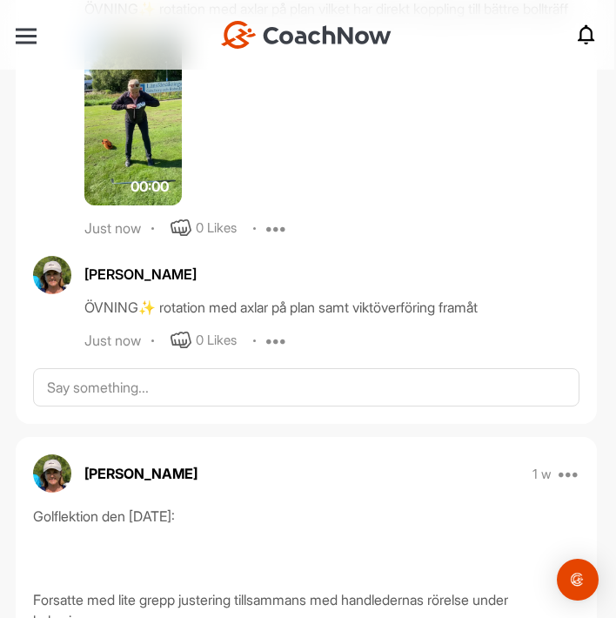
click at [278, 351] on icon at bounding box center [276, 340] width 21 height 21
click at [296, 465] on p "Delete" at bounding box center [282, 455] width 38 height 18
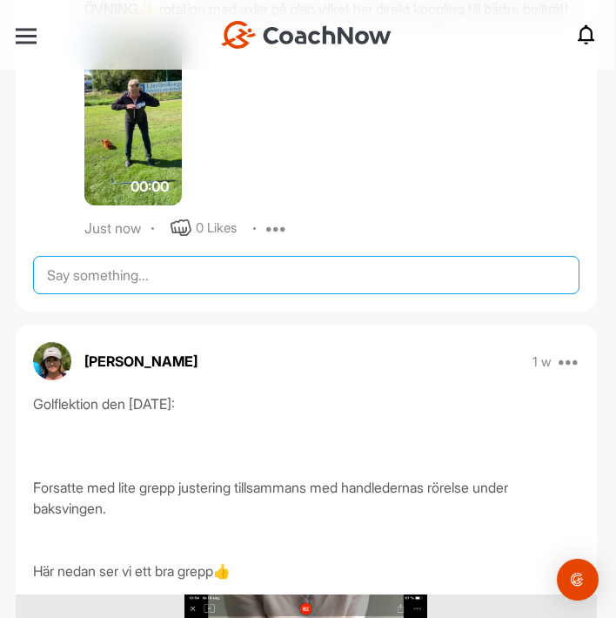
click at [273, 294] on textarea at bounding box center [306, 275] width 547 height 38
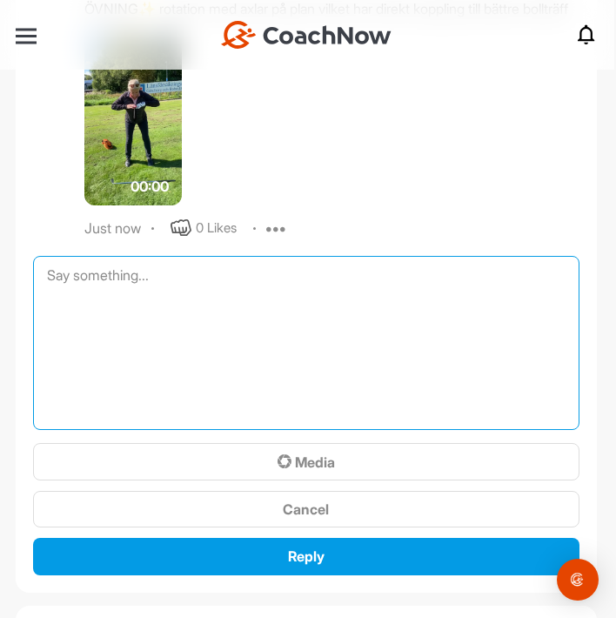
paste textarea "ÖVNING✨ rotation med axlar på plan samt viktöverföring framåt"
type textarea "ÖVNING✨ rotation med axlar på plan samt viktöverföring framåt"
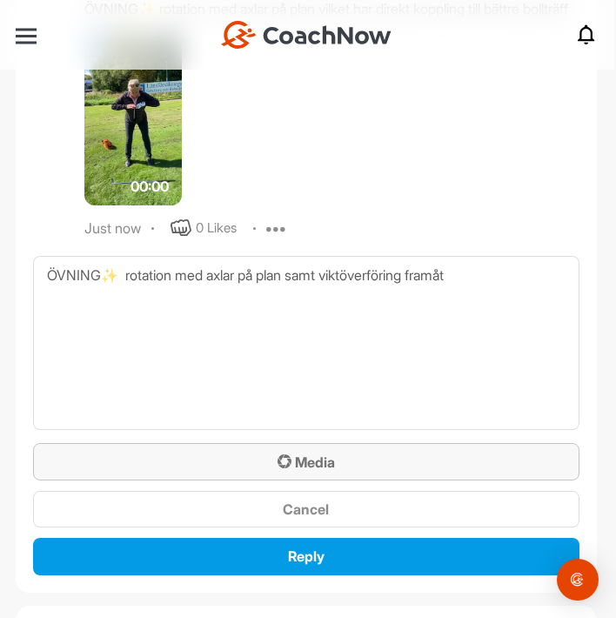
click at [327, 471] on span "Media" at bounding box center [306, 461] width 57 height 17
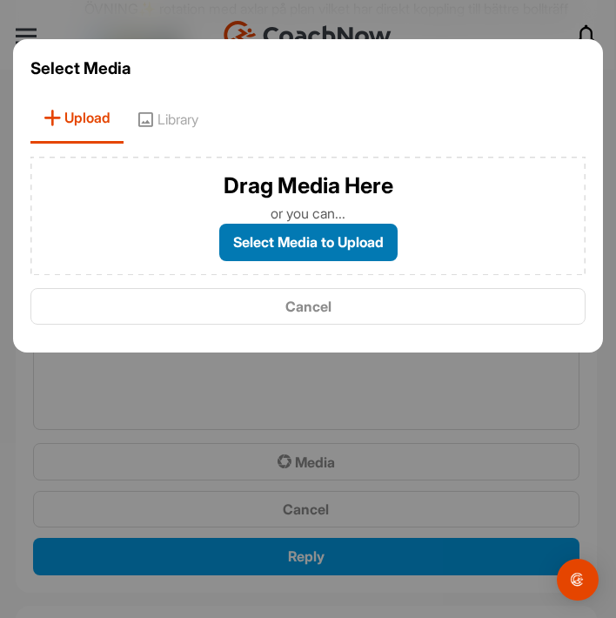
click at [334, 235] on label "Select Media to Upload" at bounding box center [308, 242] width 178 height 37
click at [0, 0] on input "Select Media to Upload" at bounding box center [0, 0] width 0 height 0
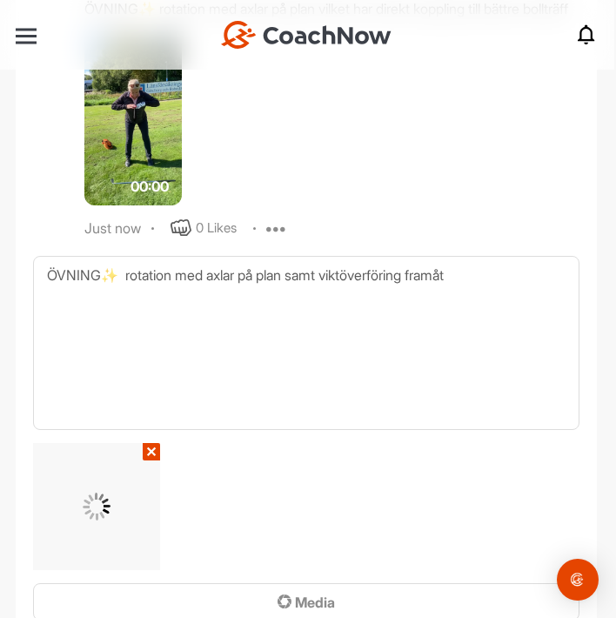
scroll to position [2124, 0]
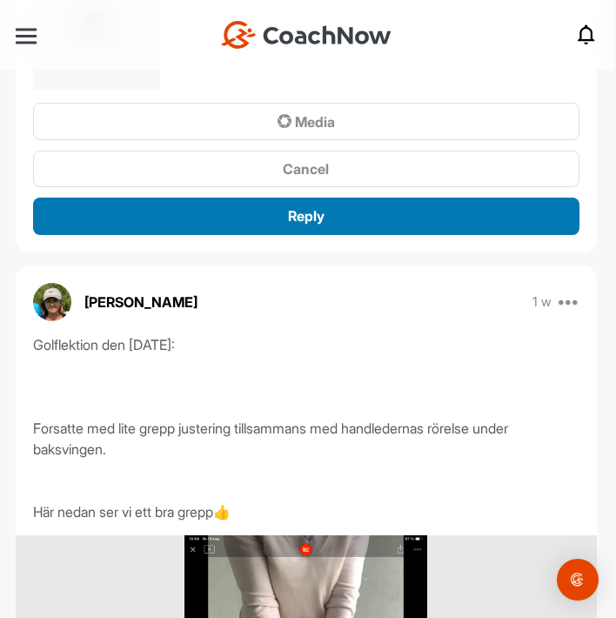
click at [500, 226] on div "Reply" at bounding box center [306, 215] width 519 height 21
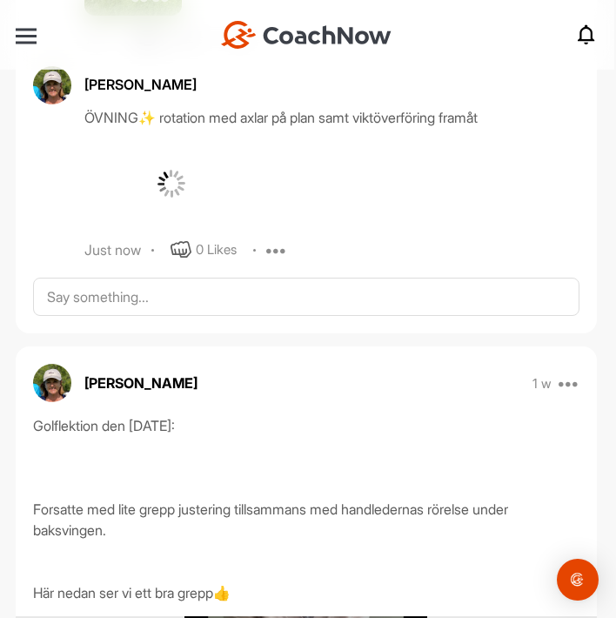
scroll to position [1789, 0]
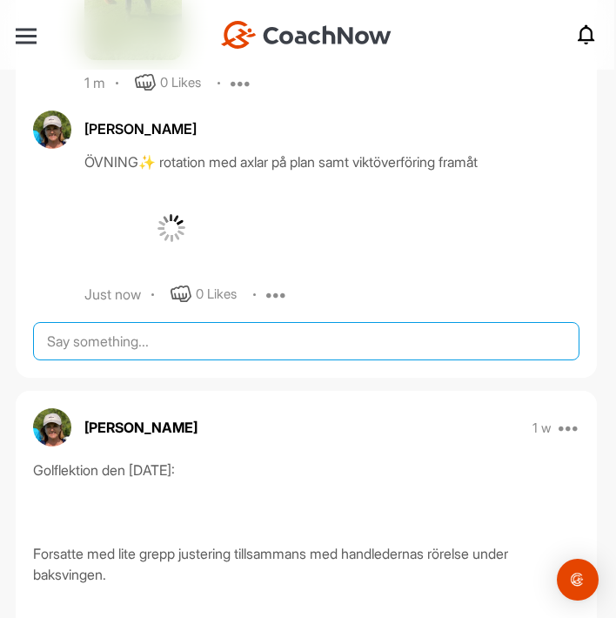
click at [264, 360] on textarea at bounding box center [306, 341] width 547 height 38
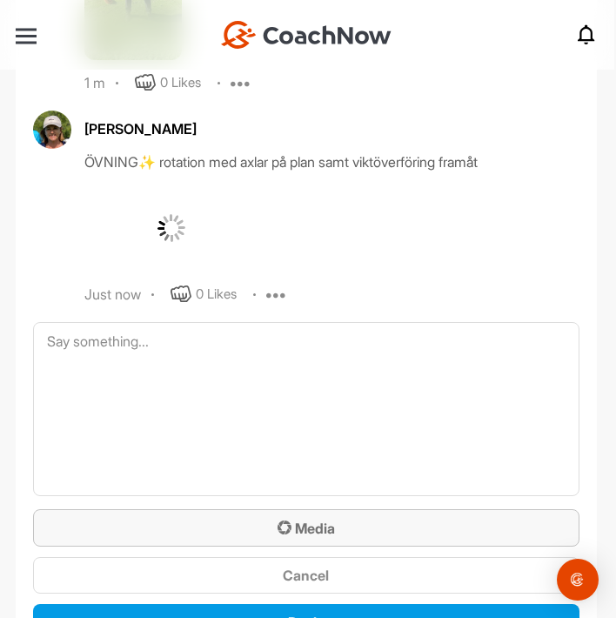
click at [300, 537] on span "Media" at bounding box center [306, 528] width 57 height 17
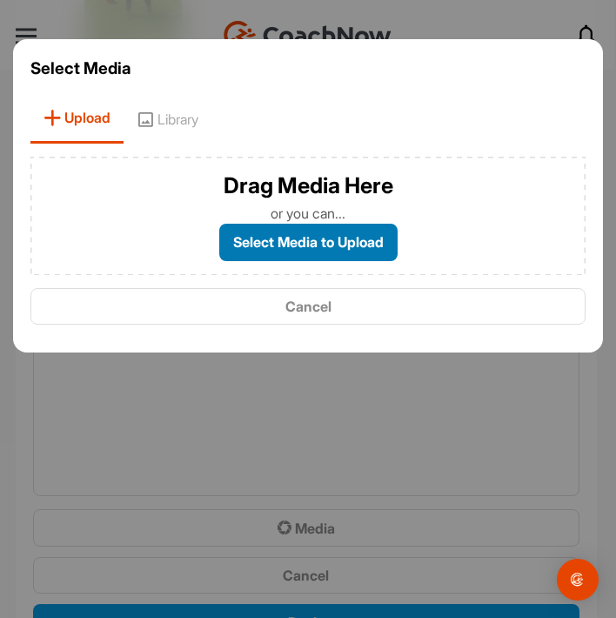
click at [324, 234] on label "Select Media to Upload" at bounding box center [308, 242] width 178 height 37
click at [0, 0] on input "Select Media to Upload" at bounding box center [0, 0] width 0 height 0
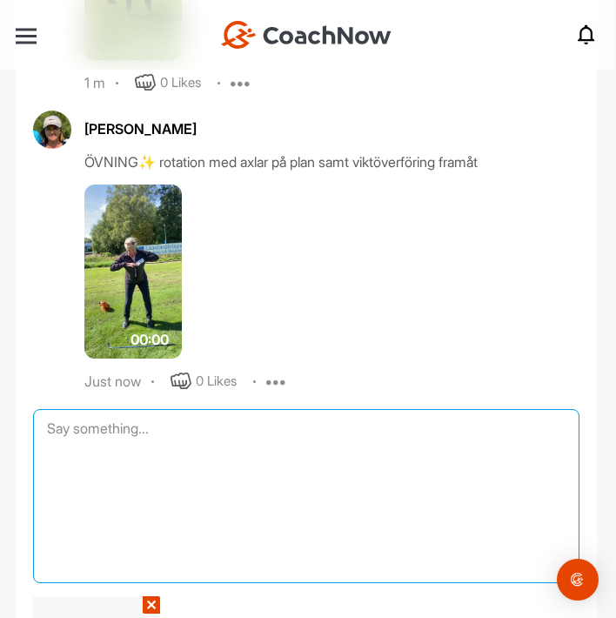
click at [131, 453] on textarea at bounding box center [306, 496] width 547 height 174
click at [78, 446] on textarea "Bra sut position" at bounding box center [306, 496] width 547 height 174
click at [200, 451] on textarea "Bra slut position" at bounding box center [306, 496] width 547 height 174
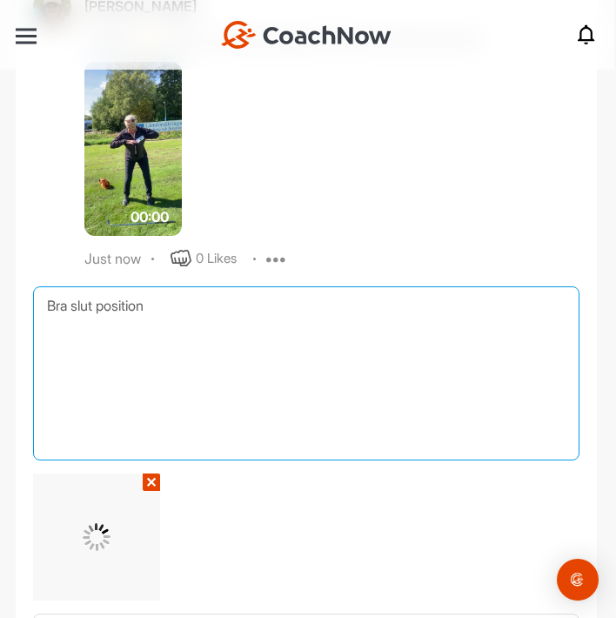
scroll to position [1937, 0]
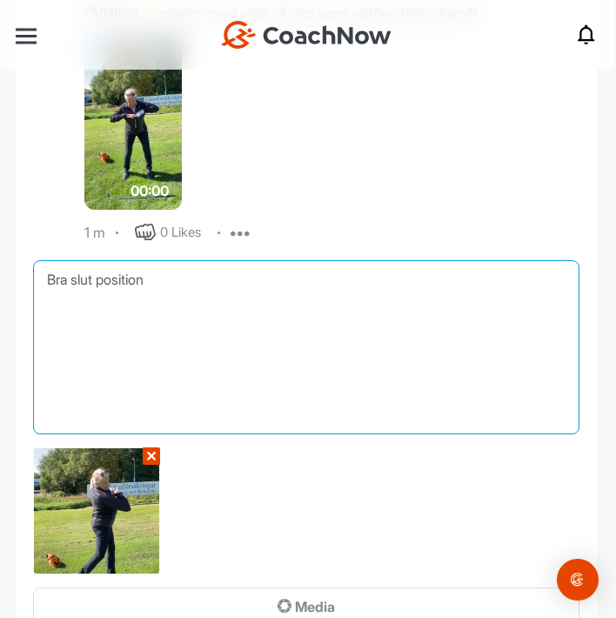
paste textarea "👍"
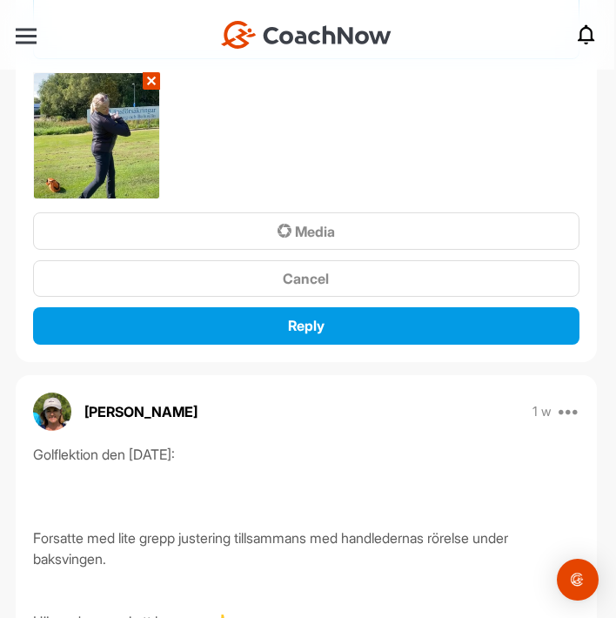
scroll to position [2348, 0]
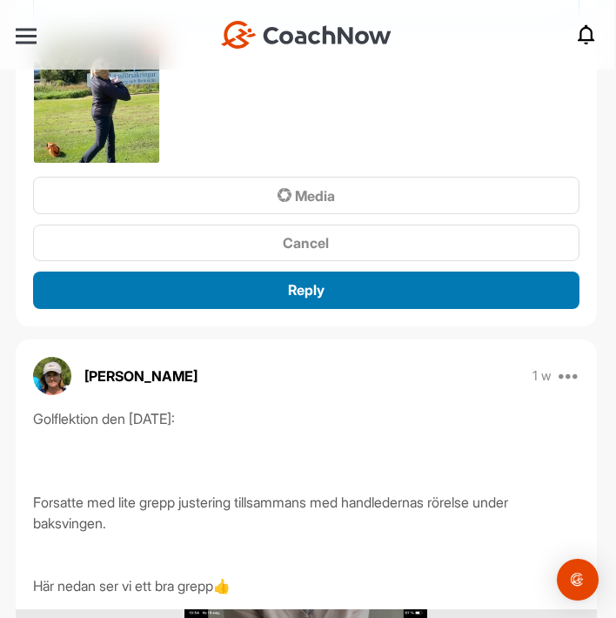
type textarea "Bra slut position👍"
click at [478, 300] on div "Reply" at bounding box center [306, 289] width 519 height 21
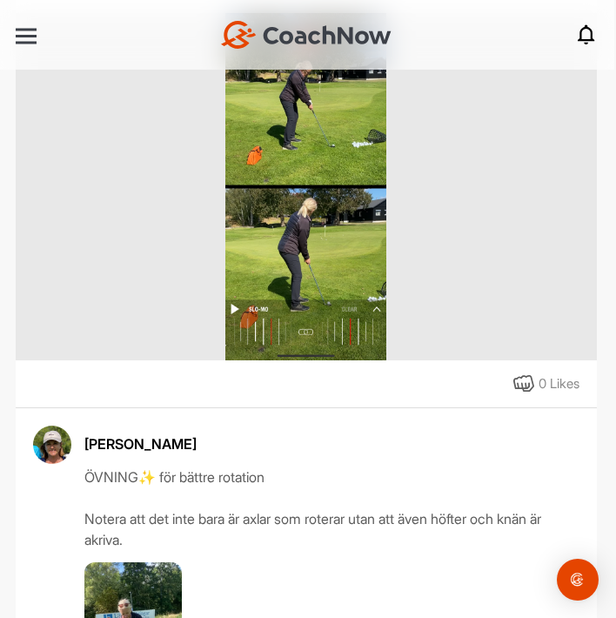
scroll to position [0, 0]
